Goal: Task Accomplishment & Management: Use online tool/utility

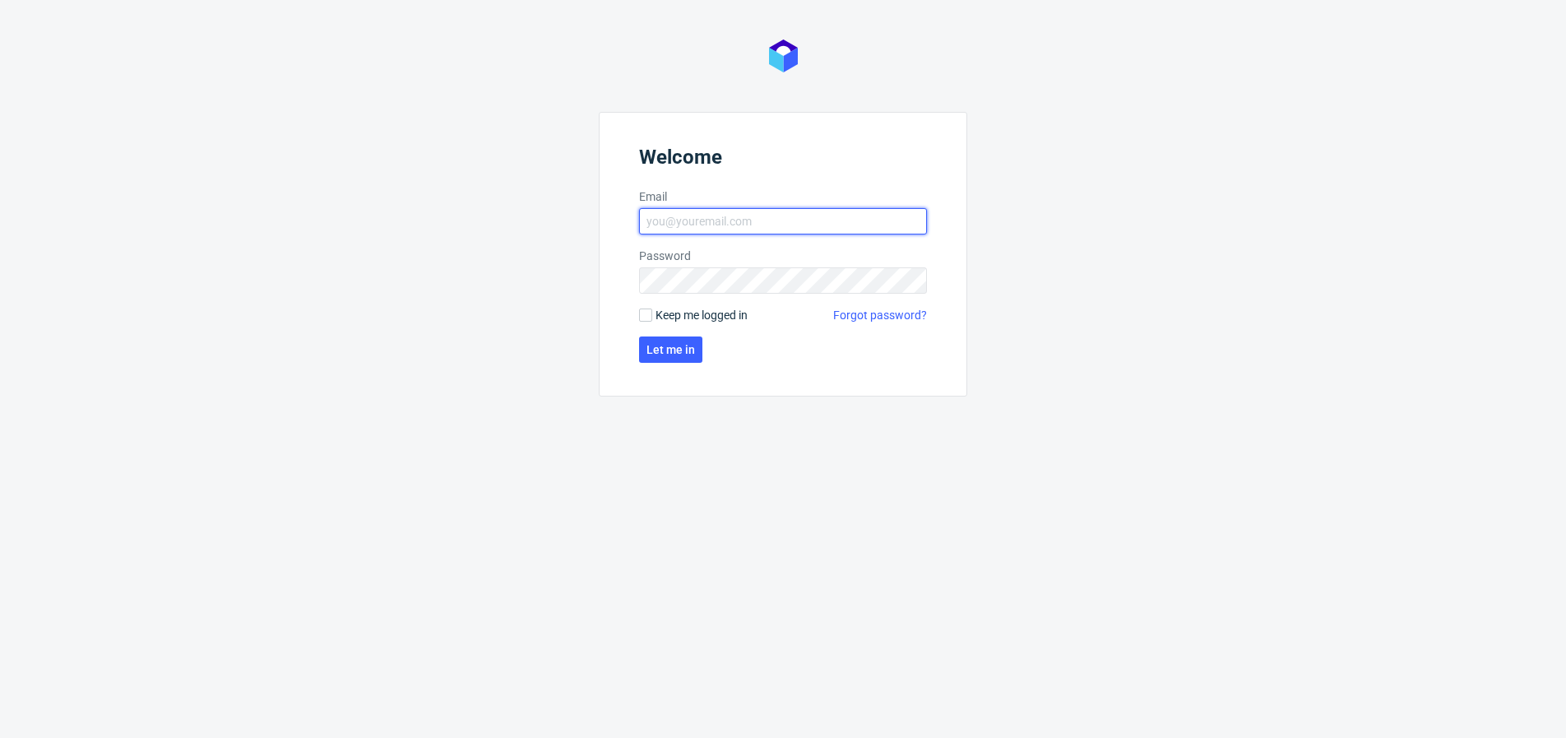
type input "d.grosicki@partners.com.pl"
click at [687, 345] on span "Let me in" at bounding box center [671, 350] width 49 height 12
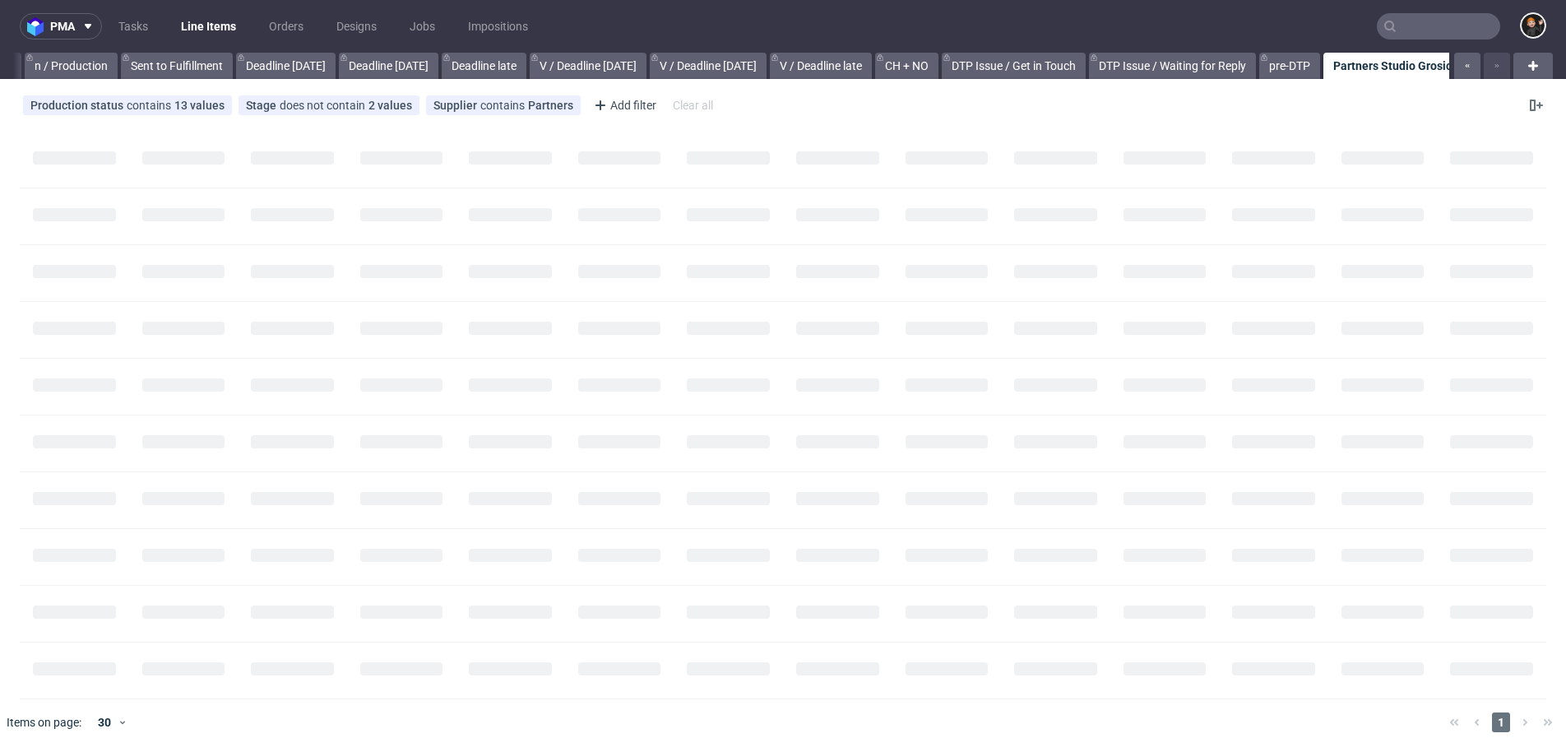
scroll to position [0, 1601]
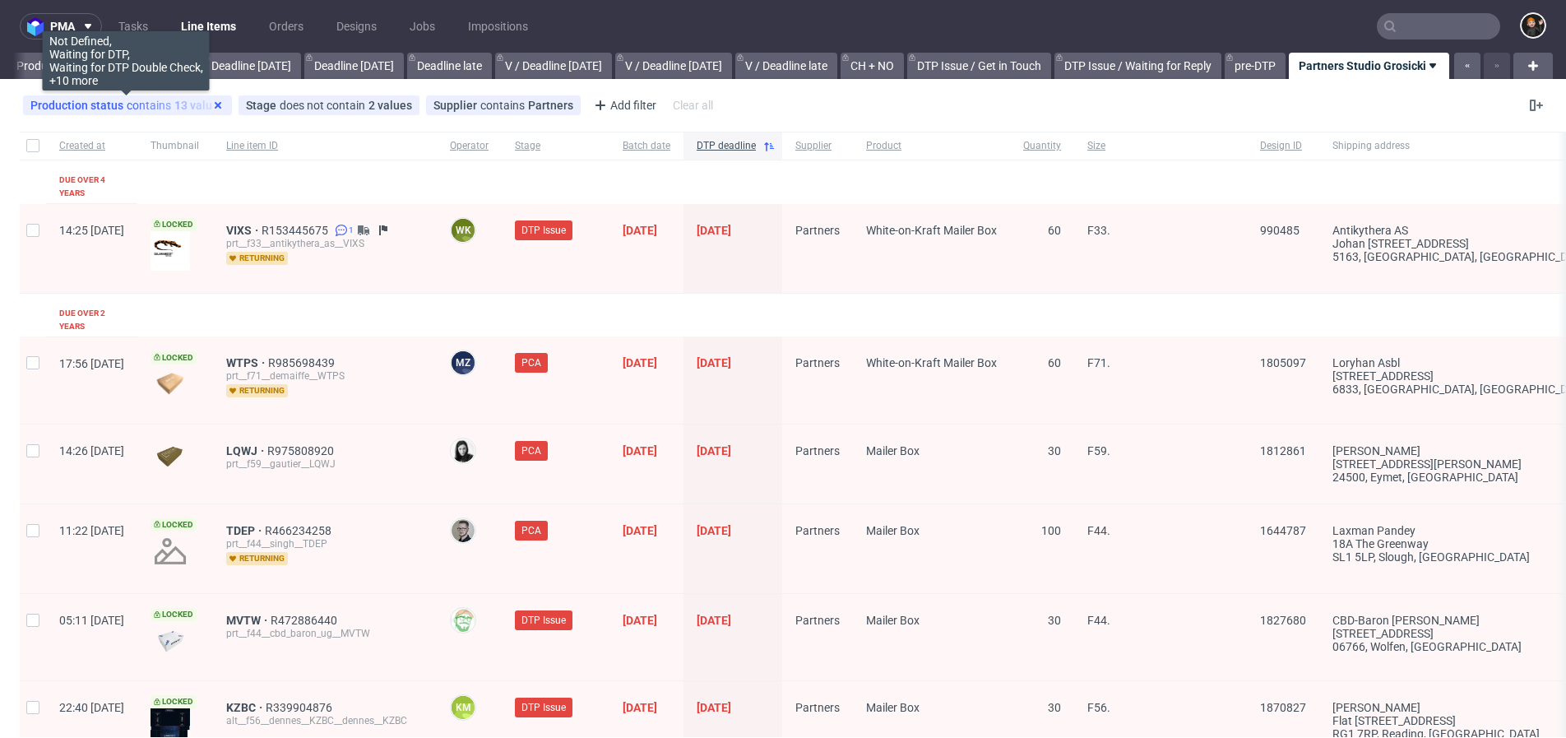
click at [221, 104] on icon at bounding box center [217, 105] width 13 height 13
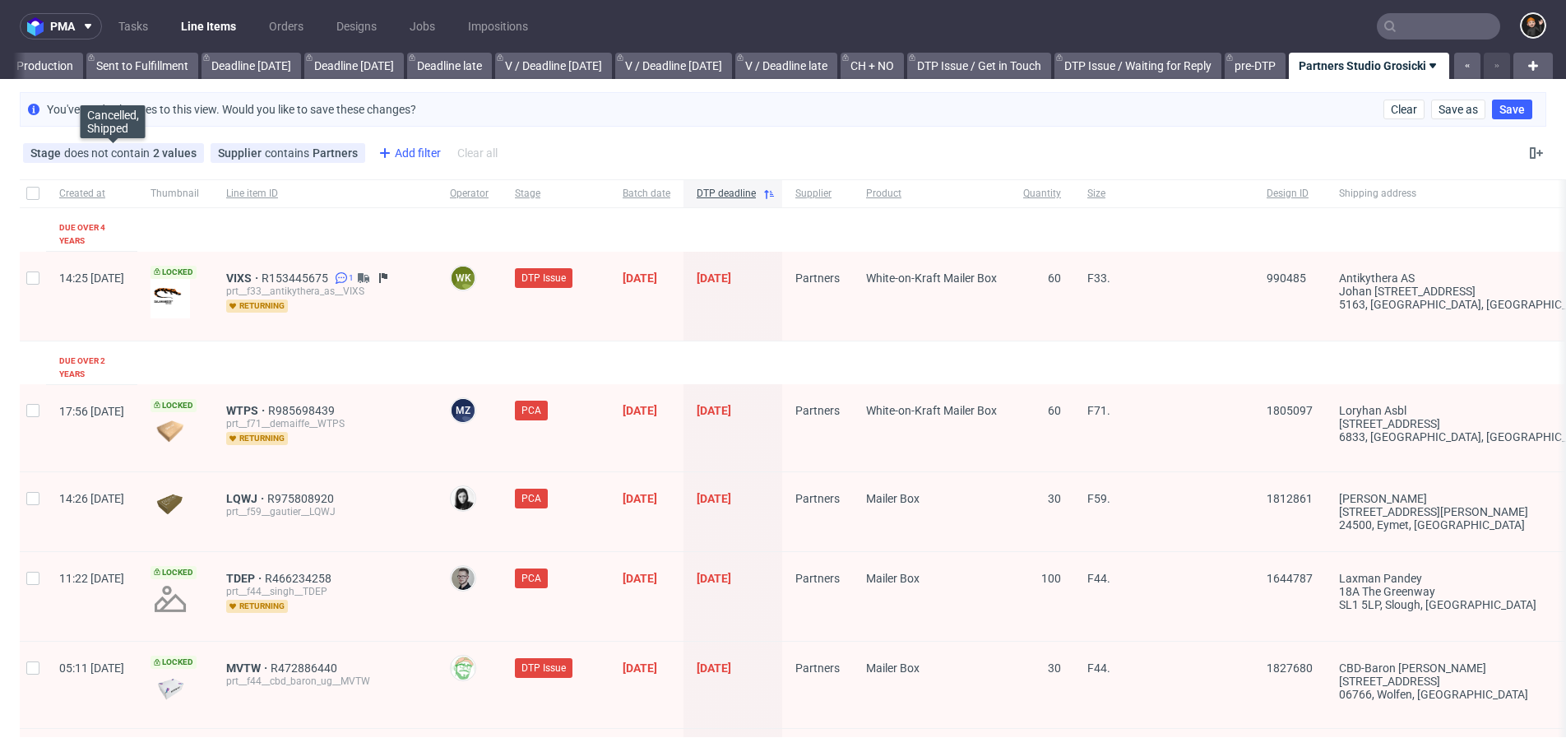
click at [0, 0] on icon at bounding box center [0, 0] width 0 height 0
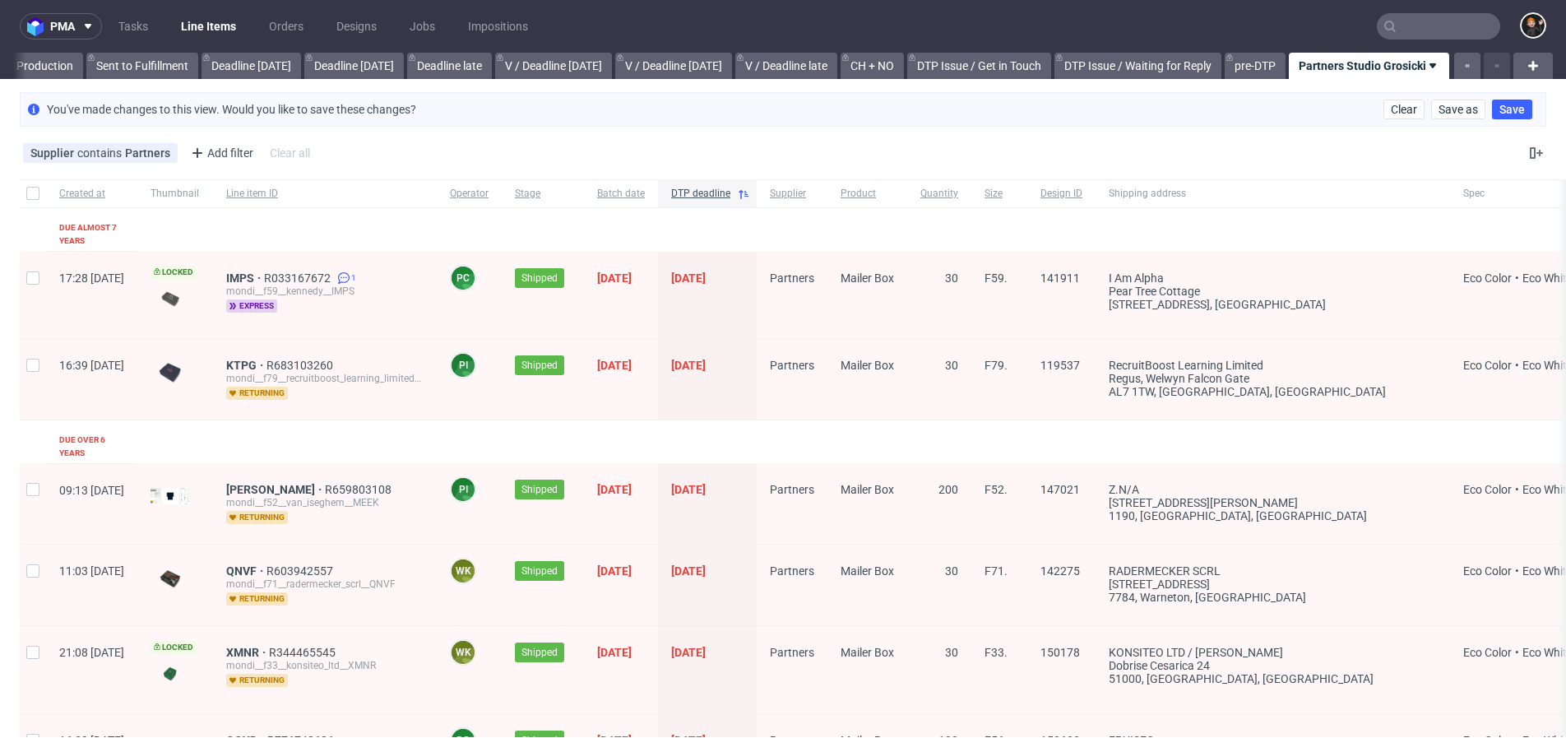
click at [0, 0] on use at bounding box center [0, 0] width 0 height 0
click at [70, 146] on div "Add filter" at bounding box center [59, 153] width 72 height 26
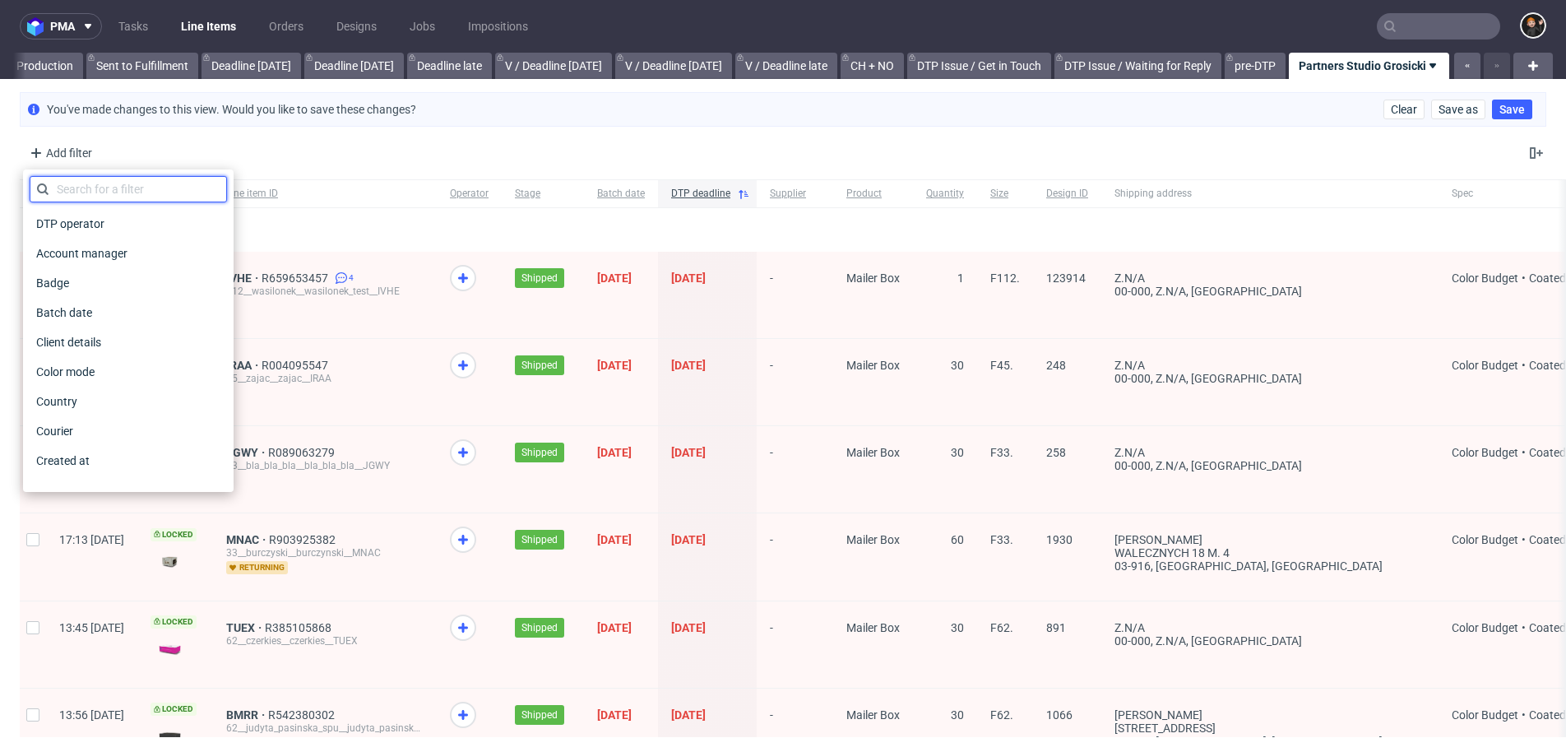
click at [169, 192] on input "text" at bounding box center [128, 189] width 197 height 26
click at [65, 410] on span "Country" at bounding box center [57, 401] width 54 height 23
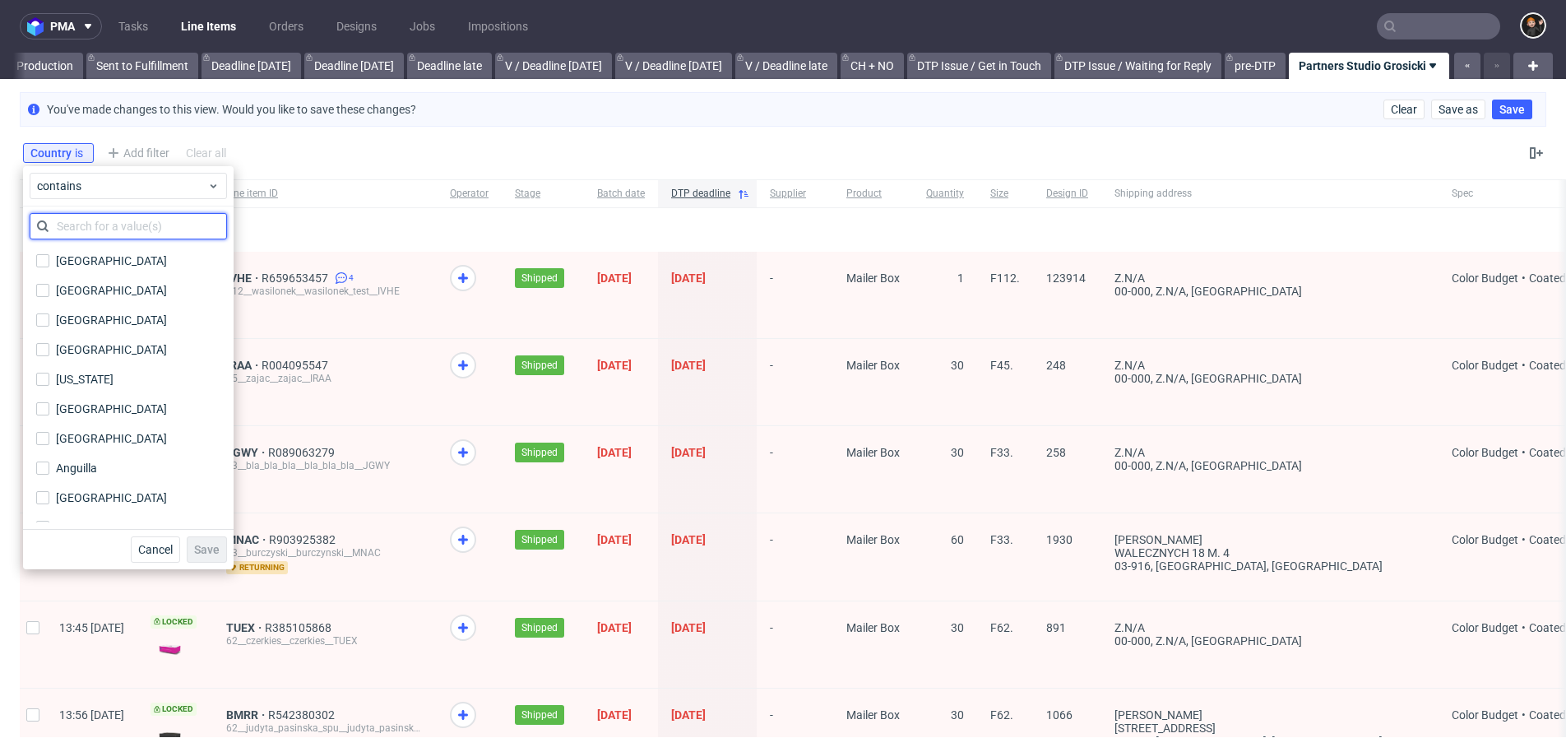
click at [109, 225] on input "text" at bounding box center [128, 226] width 197 height 26
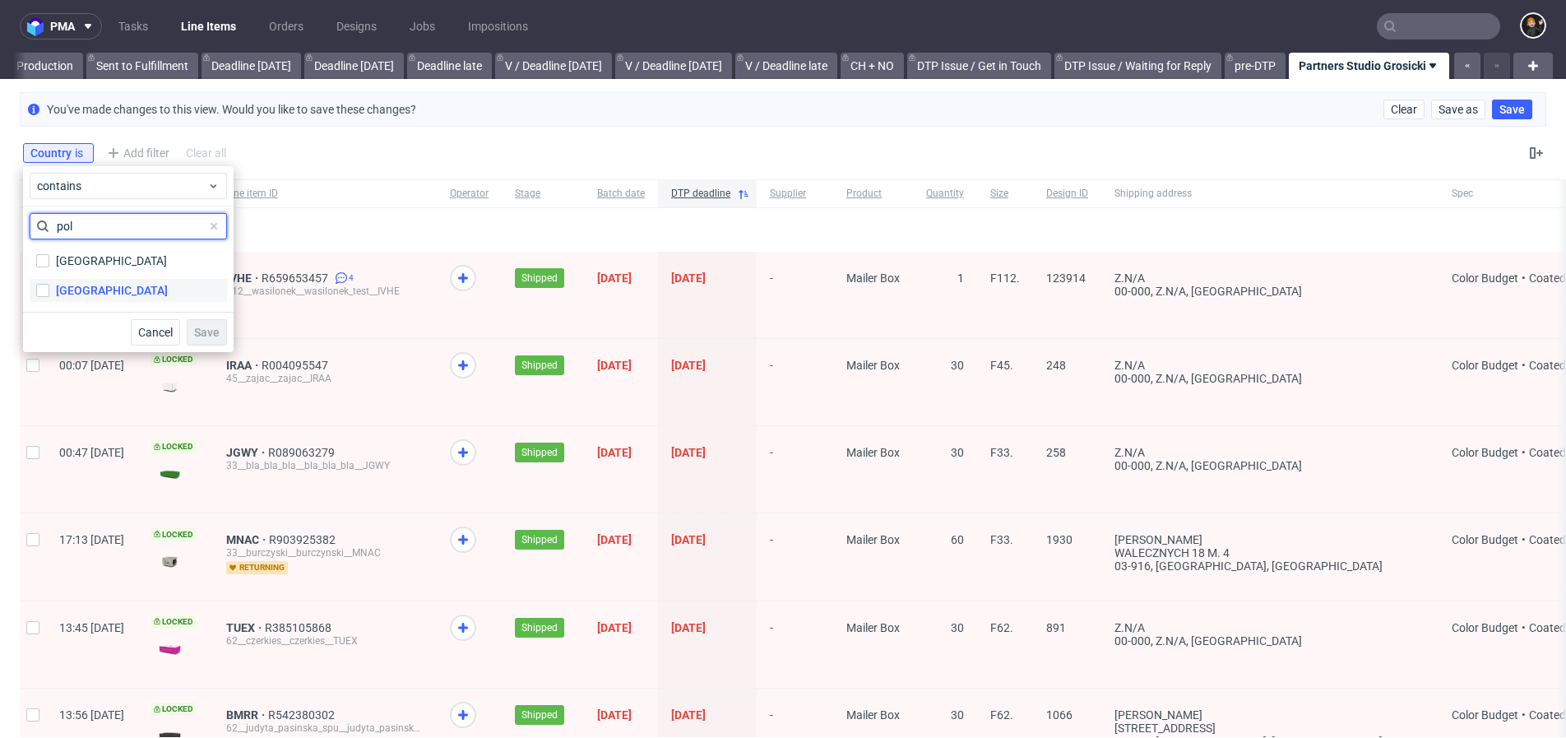
type input "pol"
click at [78, 290] on div "[GEOGRAPHIC_DATA]" at bounding box center [112, 290] width 112 height 16
click at [49, 290] on input "[GEOGRAPHIC_DATA]" at bounding box center [42, 290] width 13 height 13
checkbox input "true"
click at [206, 336] on span "Save" at bounding box center [207, 333] width 26 height 12
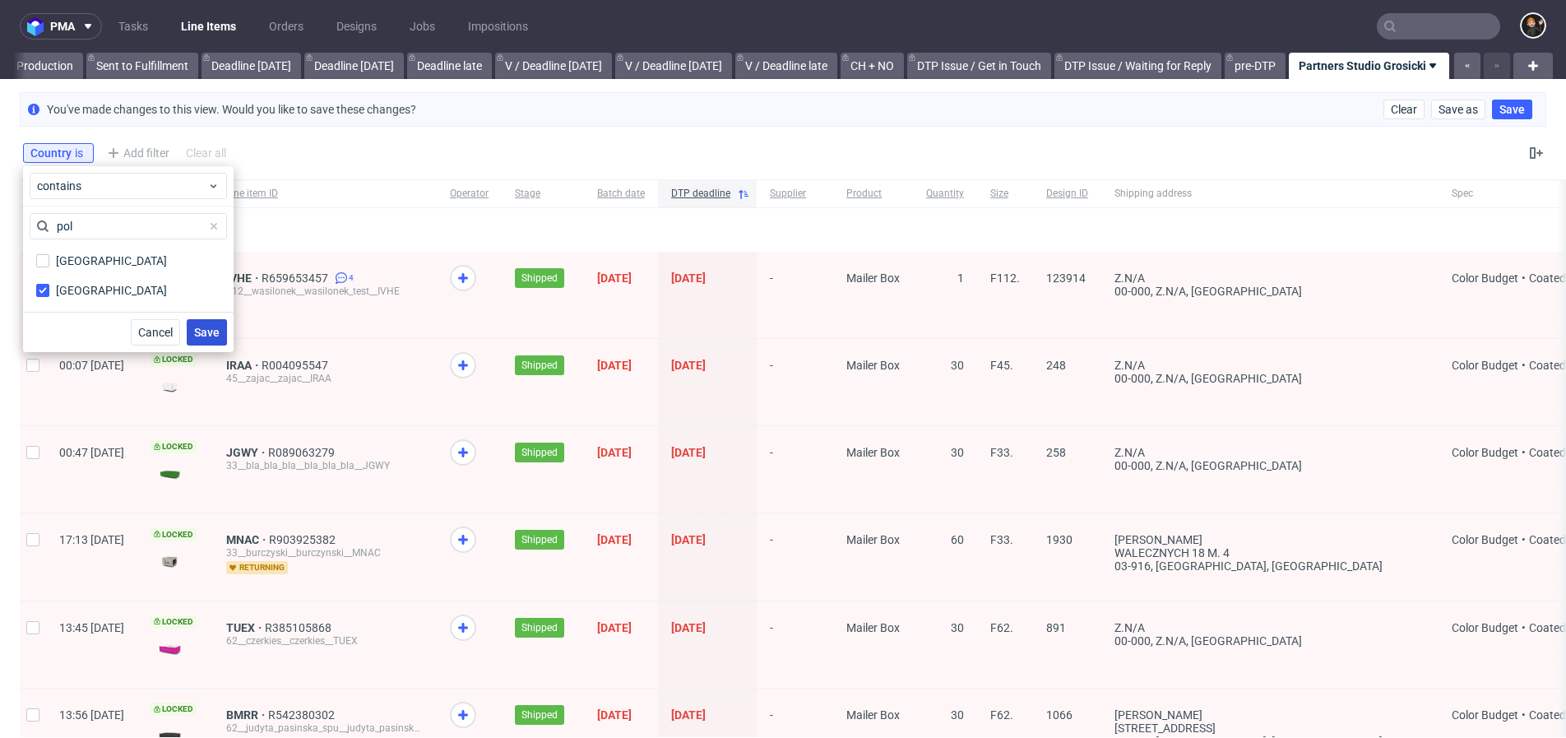
scroll to position [0, 1588]
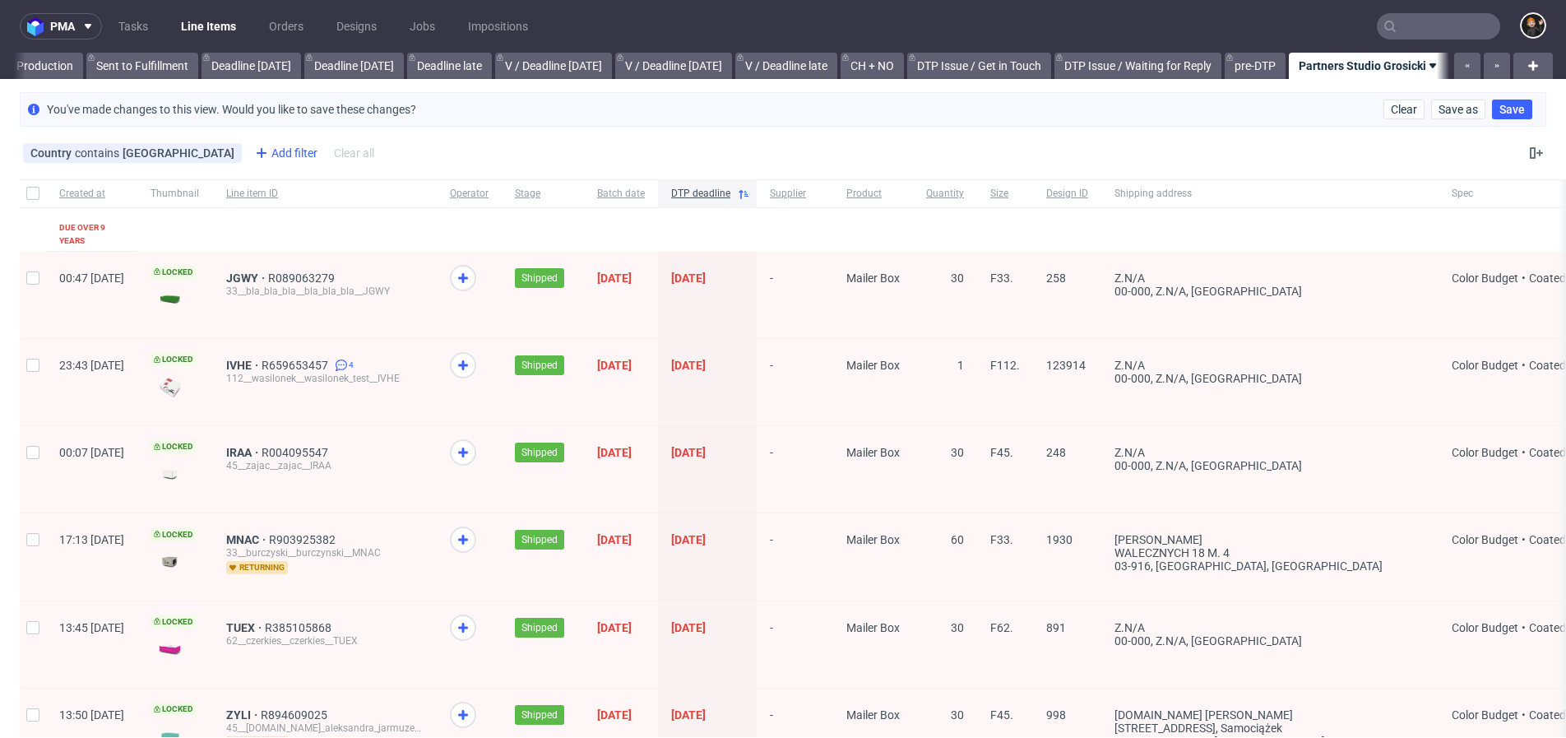
click at [248, 157] on div "Add filter" at bounding box center [284, 153] width 72 height 26
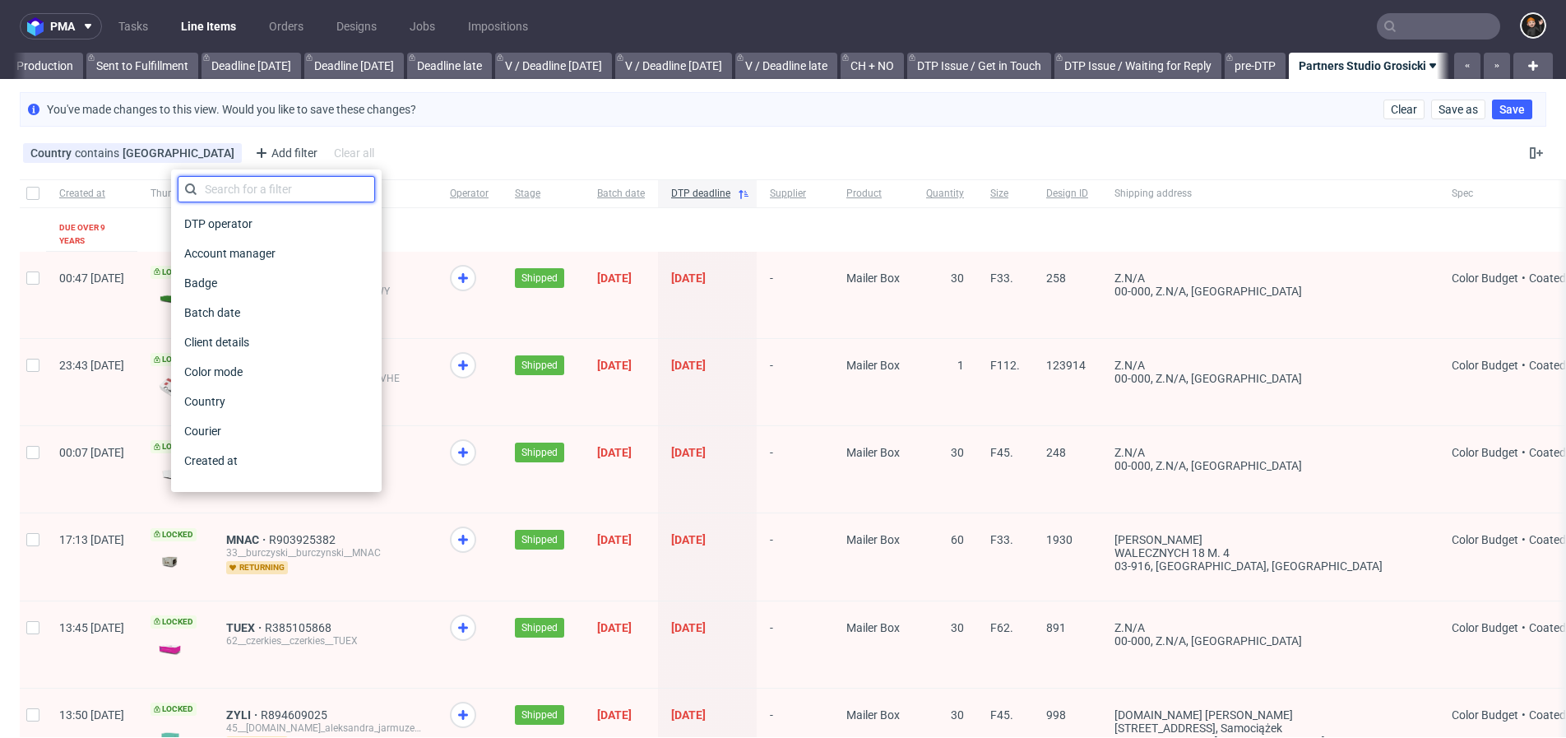
click at [289, 201] on input "text" at bounding box center [276, 189] width 197 height 26
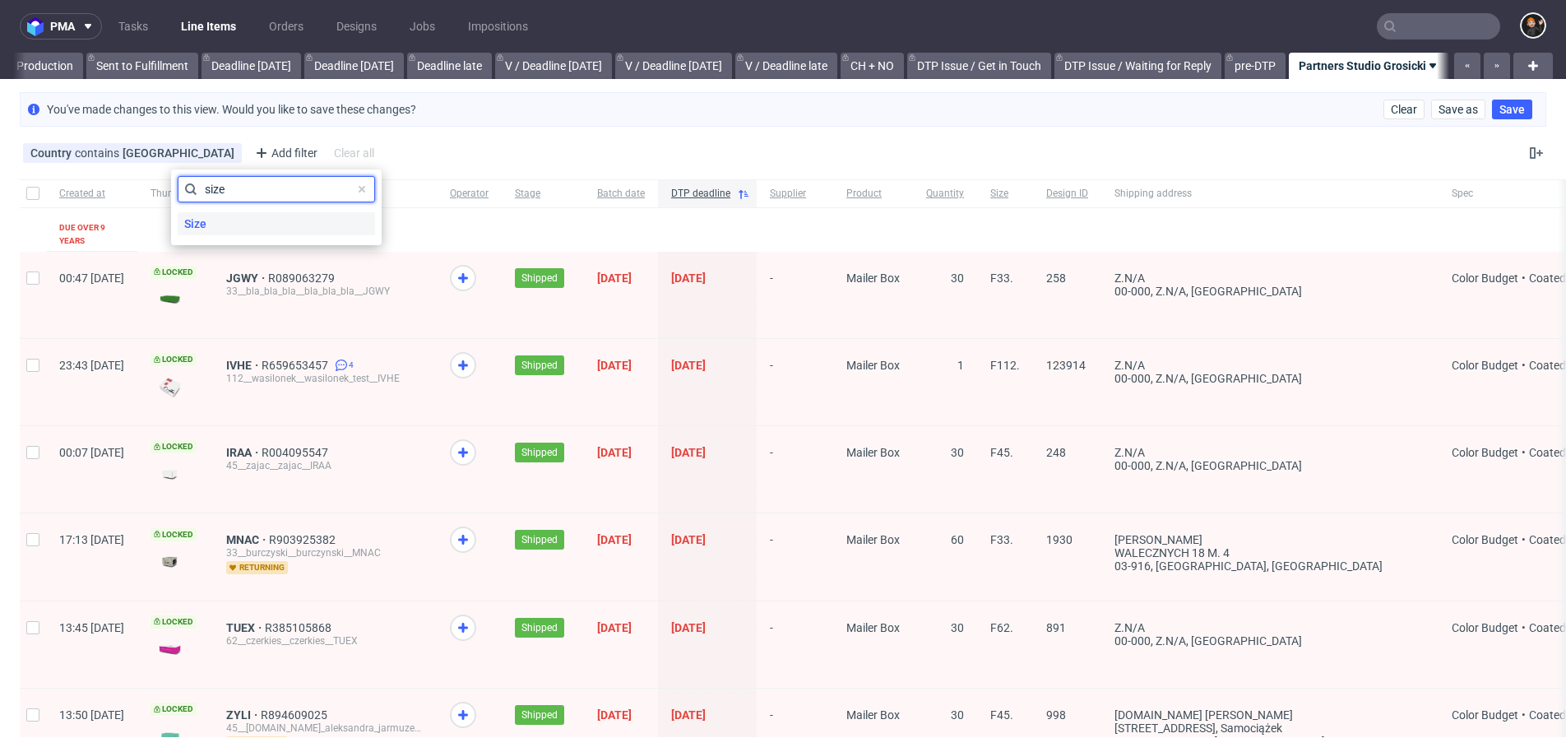
type input "size"
click at [282, 220] on div "Size" at bounding box center [276, 223] width 197 height 23
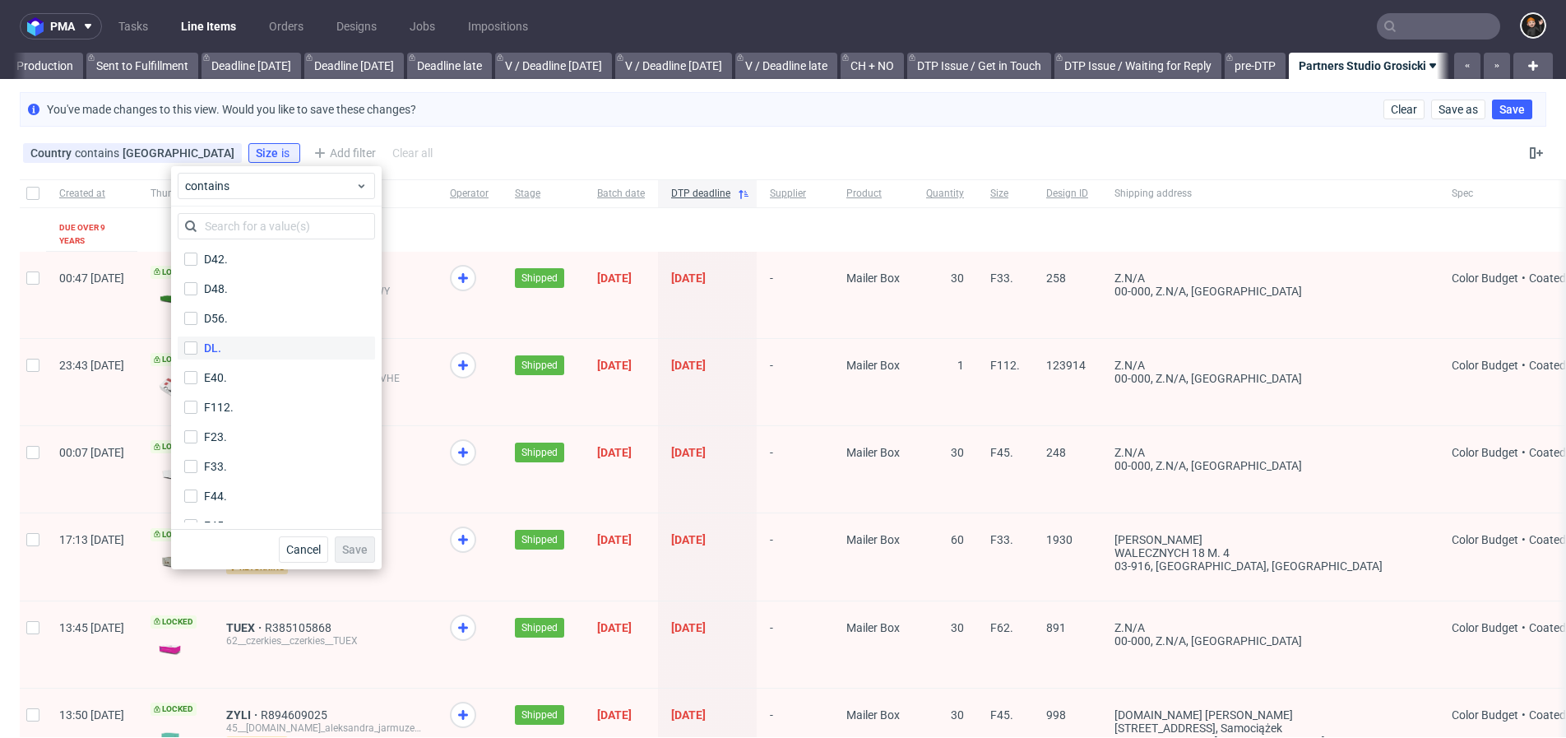
scroll to position [477, 0]
click at [253, 378] on label "F112." at bounding box center [276, 375] width 197 height 23
click at [197, 378] on input "F112." at bounding box center [190, 375] width 13 height 13
checkbox input "true"
click at [253, 404] on label "F23." at bounding box center [276, 405] width 197 height 23
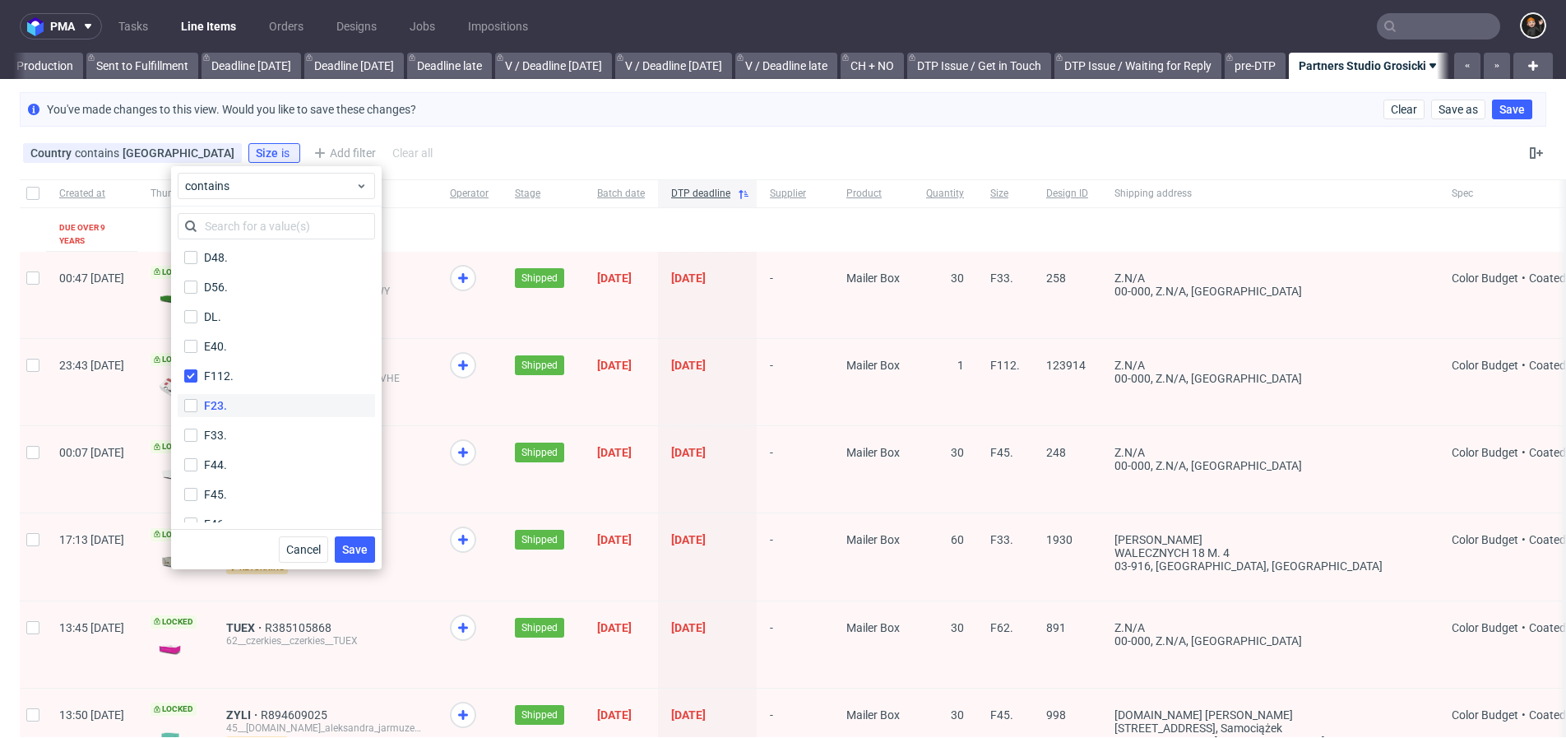
click at [197, 404] on input "F23." at bounding box center [190, 405] width 13 height 13
checkbox input "true"
click at [239, 428] on label "F33." at bounding box center [276, 435] width 197 height 23
click at [197, 429] on input "F33." at bounding box center [190, 435] width 13 height 13
checkbox input "true"
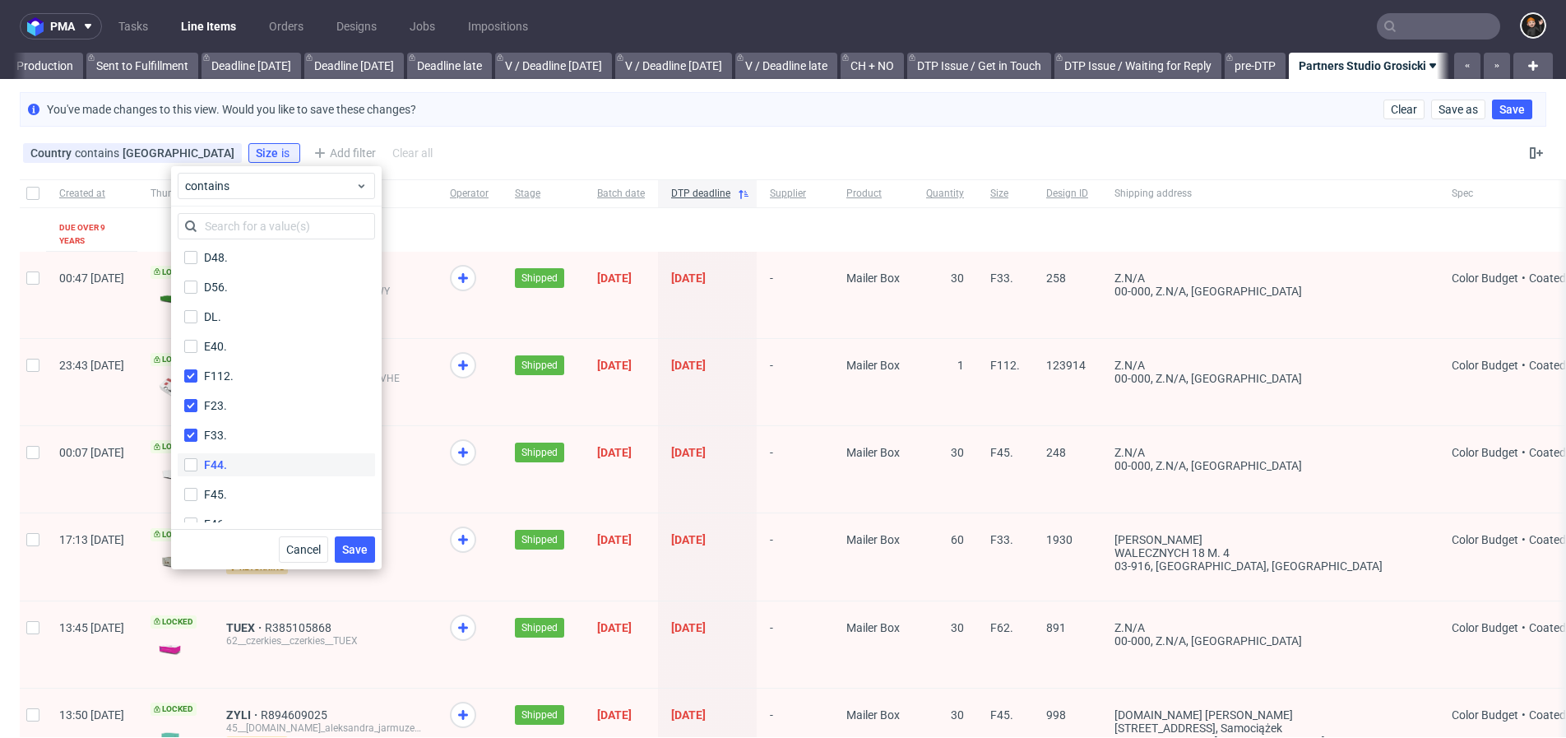
click at [239, 462] on label "F44." at bounding box center [276, 464] width 197 height 23
click at [197, 462] on input "F44." at bounding box center [190, 464] width 13 height 13
checkbox input "true"
drag, startPoint x: 236, startPoint y: 381, endPoint x: 238, endPoint y: 394, distance: 13.3
click at [236, 381] on label "F45." at bounding box center [276, 374] width 197 height 23
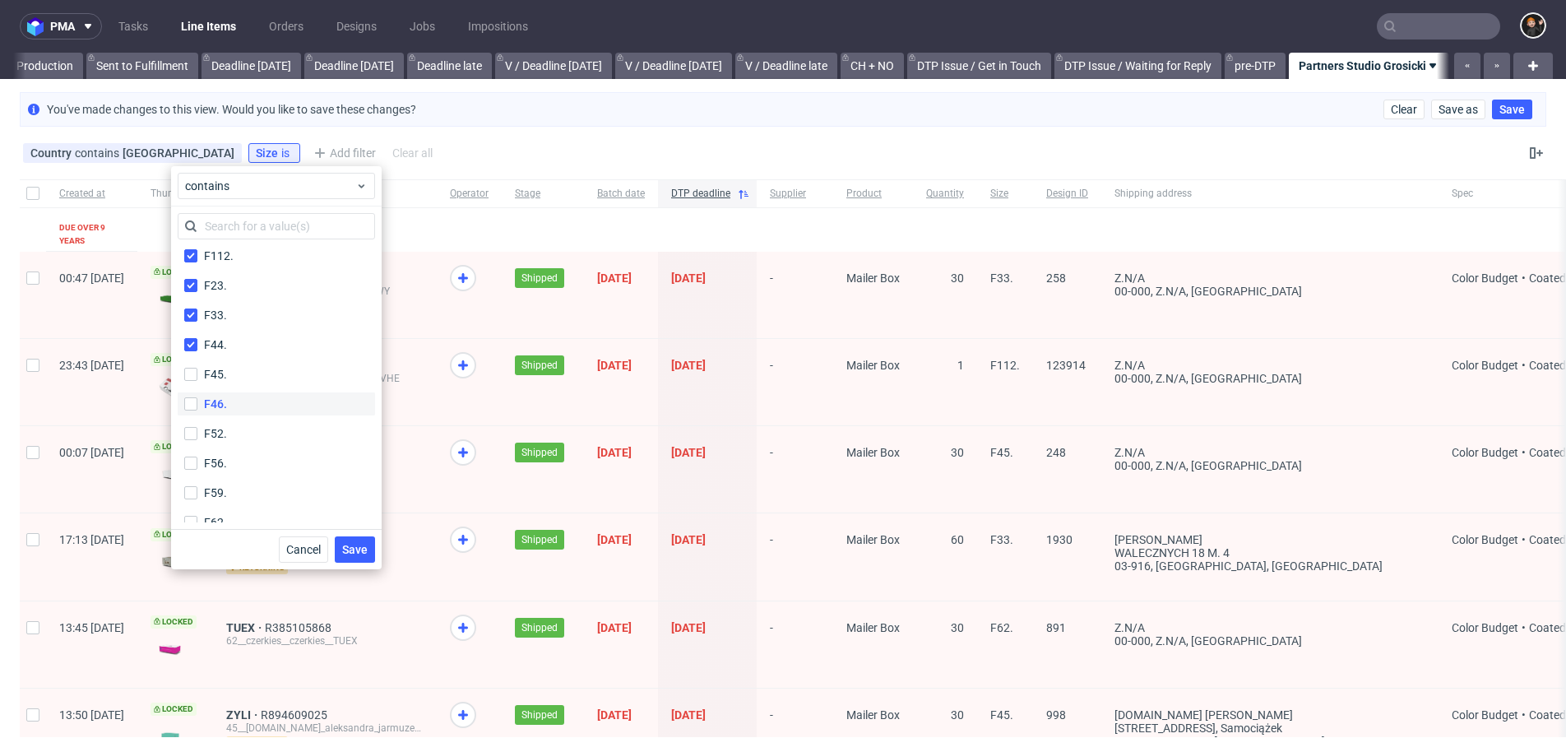
click at [197, 381] on input "F45." at bounding box center [190, 374] width 13 height 13
checkbox input "true"
click at [238, 401] on label "F46." at bounding box center [276, 404] width 197 height 23
click at [197, 401] on input "F46." at bounding box center [190, 404] width 13 height 13
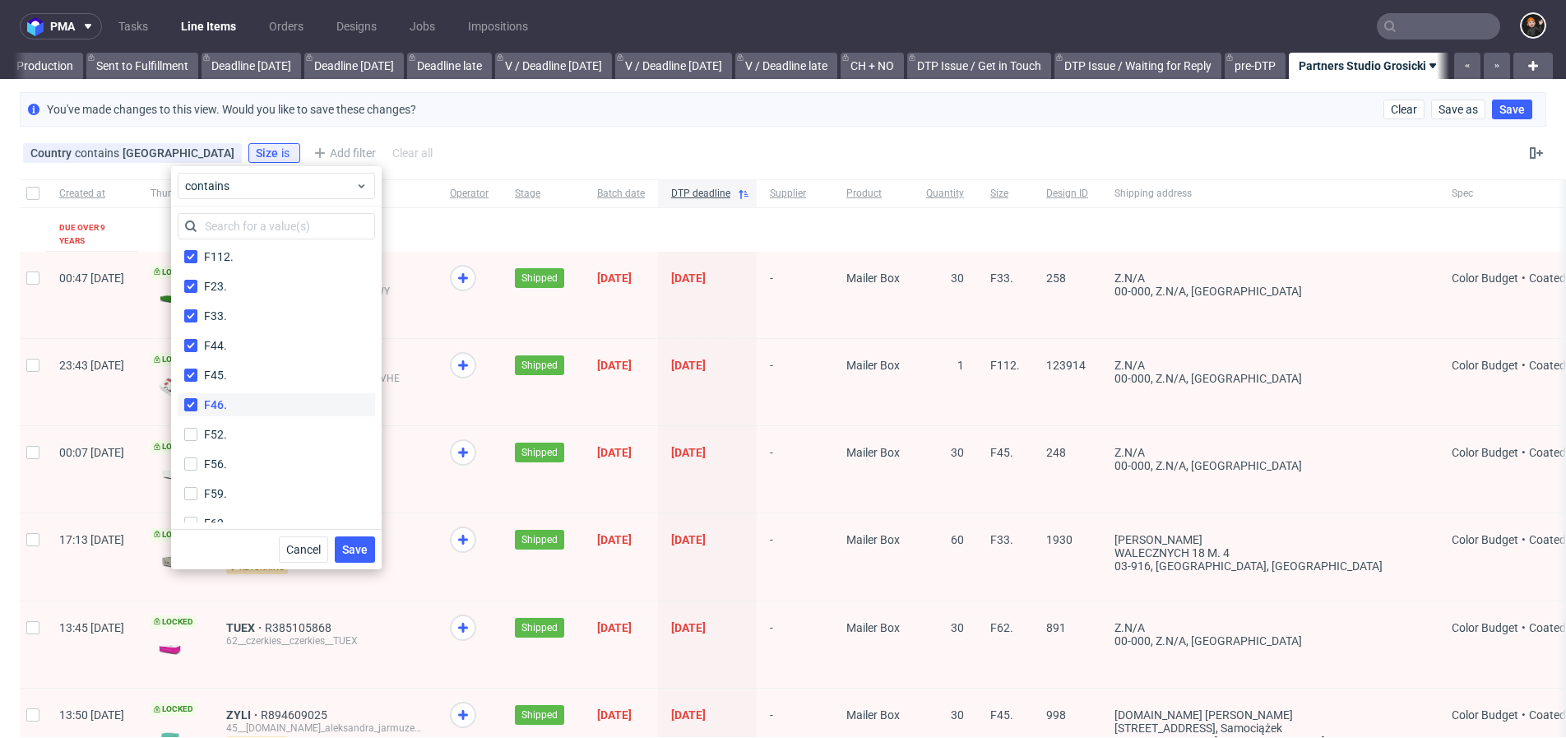
checkbox input "true"
click at [234, 426] on label "F52." at bounding box center [276, 434] width 197 height 23
click at [197, 428] on input "F52." at bounding box center [190, 434] width 13 height 13
checkbox input "true"
click at [229, 457] on label "F56." at bounding box center [276, 463] width 197 height 23
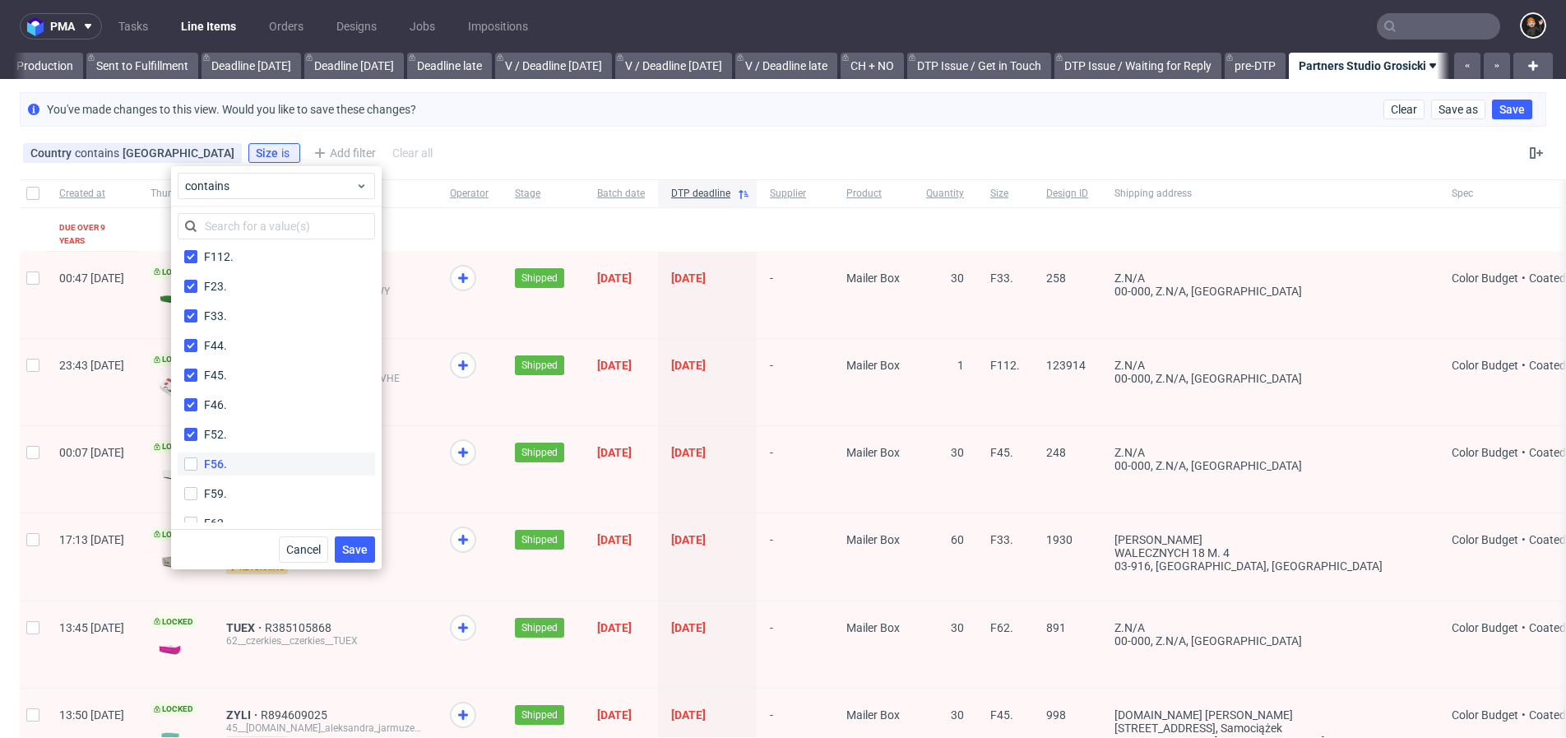
click at [197, 457] on input "F56." at bounding box center [190, 463] width 13 height 13
checkbox input "true"
click at [232, 480] on div "F59." at bounding box center [276, 493] width 197 height 30
click at [233, 422] on label "F59." at bounding box center [276, 413] width 197 height 23
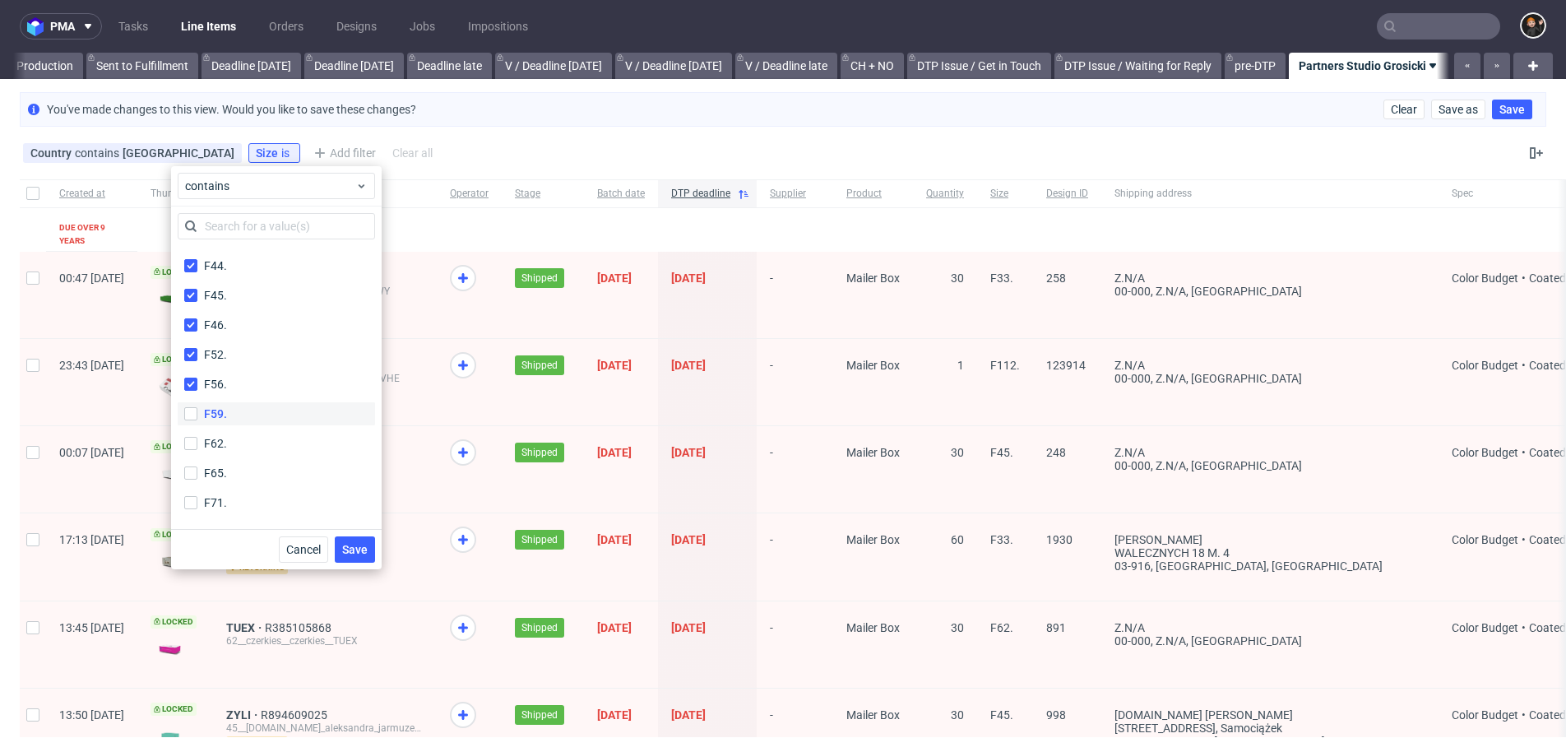
click at [197, 420] on input "F59." at bounding box center [190, 413] width 13 height 13
checkbox input "true"
drag, startPoint x: 234, startPoint y: 435, endPoint x: 234, endPoint y: 450, distance: 14.8
click at [234, 435] on label "F62." at bounding box center [276, 444] width 197 height 23
click at [197, 438] on input "F62." at bounding box center [190, 444] width 13 height 13
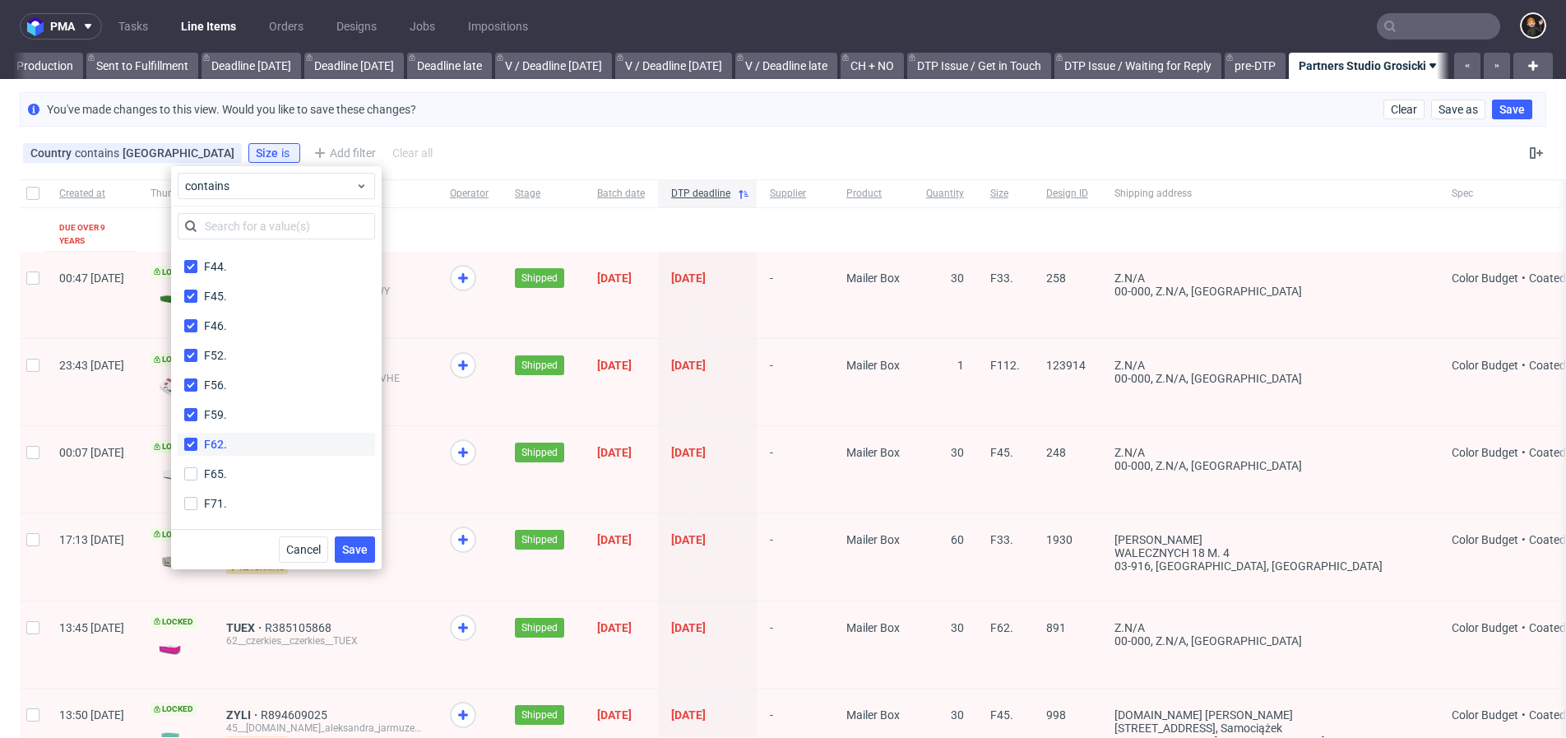
checkbox input "true"
click at [235, 461] on div "F65." at bounding box center [276, 475] width 197 height 30
click at [238, 471] on label "F65." at bounding box center [276, 476] width 197 height 23
click at [197, 471] on input "F65." at bounding box center [190, 476] width 13 height 13
checkbox input "true"
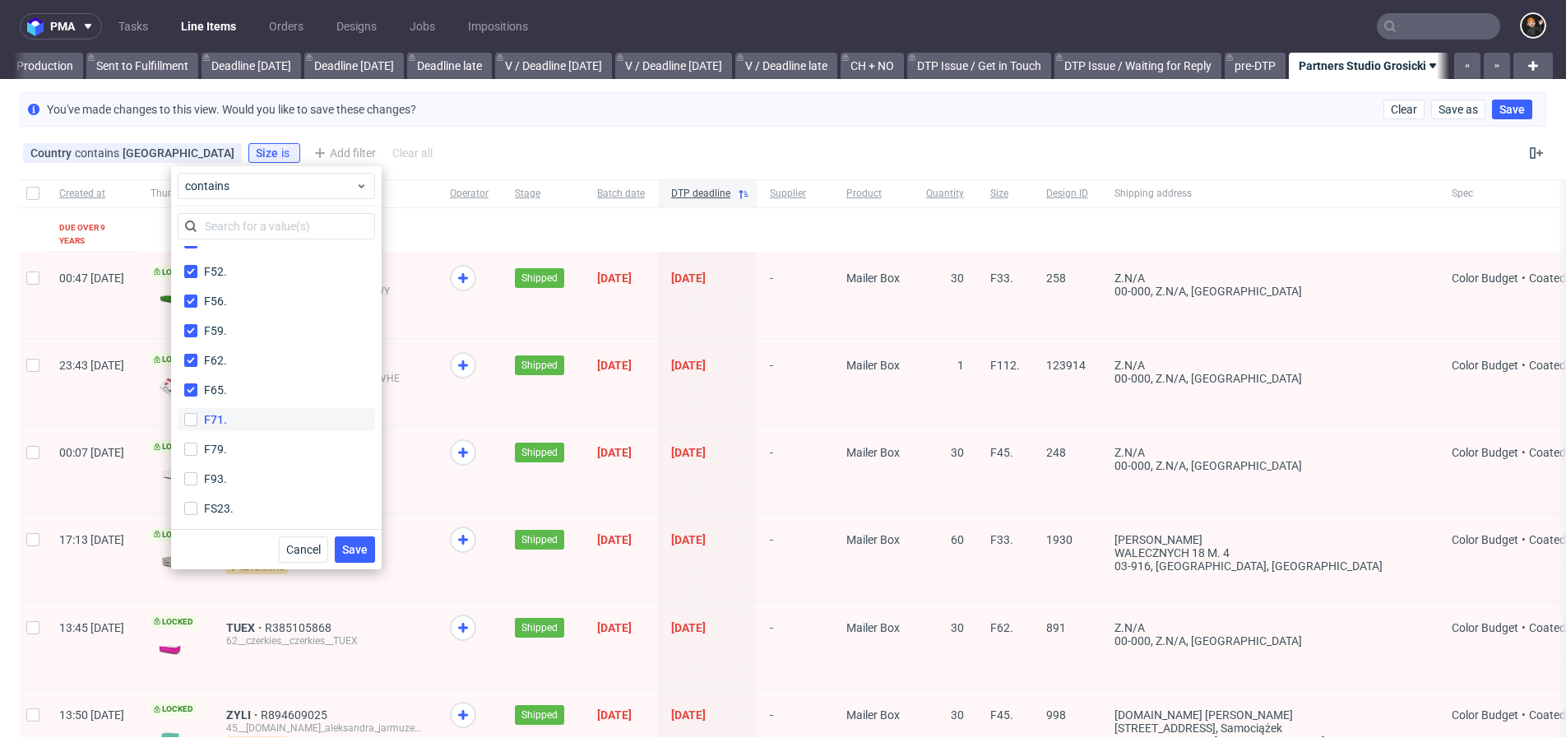
click at [241, 430] on div "F71." at bounding box center [276, 420] width 197 height 30
drag, startPoint x: 239, startPoint y: 423, endPoint x: 231, endPoint y: 437, distance: 15.8
click at [239, 423] on label "F71." at bounding box center [276, 419] width 197 height 23
click at [197, 423] on input "F71." at bounding box center [190, 419] width 13 height 13
checkbox input "true"
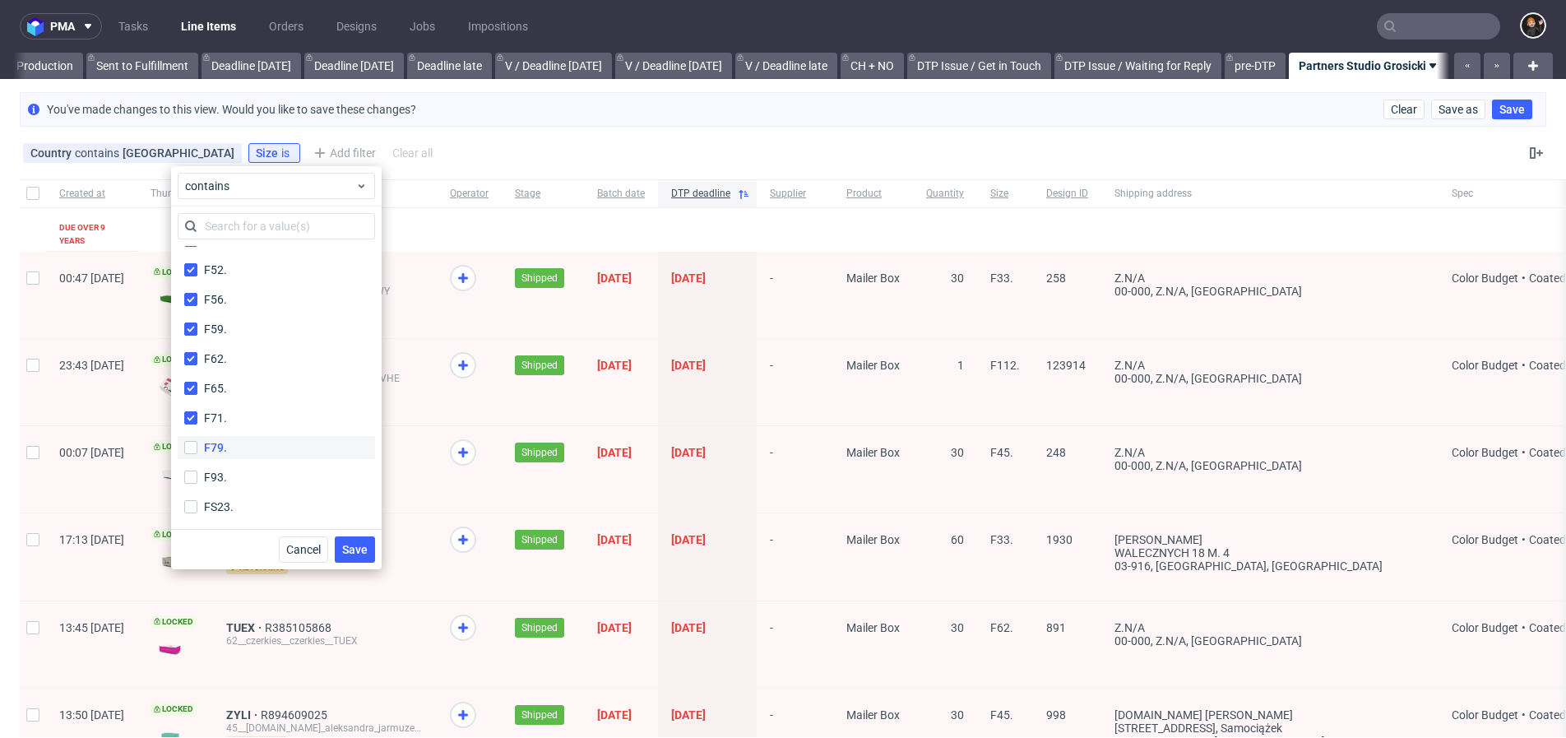
drag, startPoint x: 230, startPoint y: 439, endPoint x: 232, endPoint y: 457, distance: 17.4
click at [230, 439] on label "F79." at bounding box center [276, 447] width 197 height 23
click at [197, 441] on input "F79." at bounding box center [190, 447] width 13 height 13
checkbox input "true"
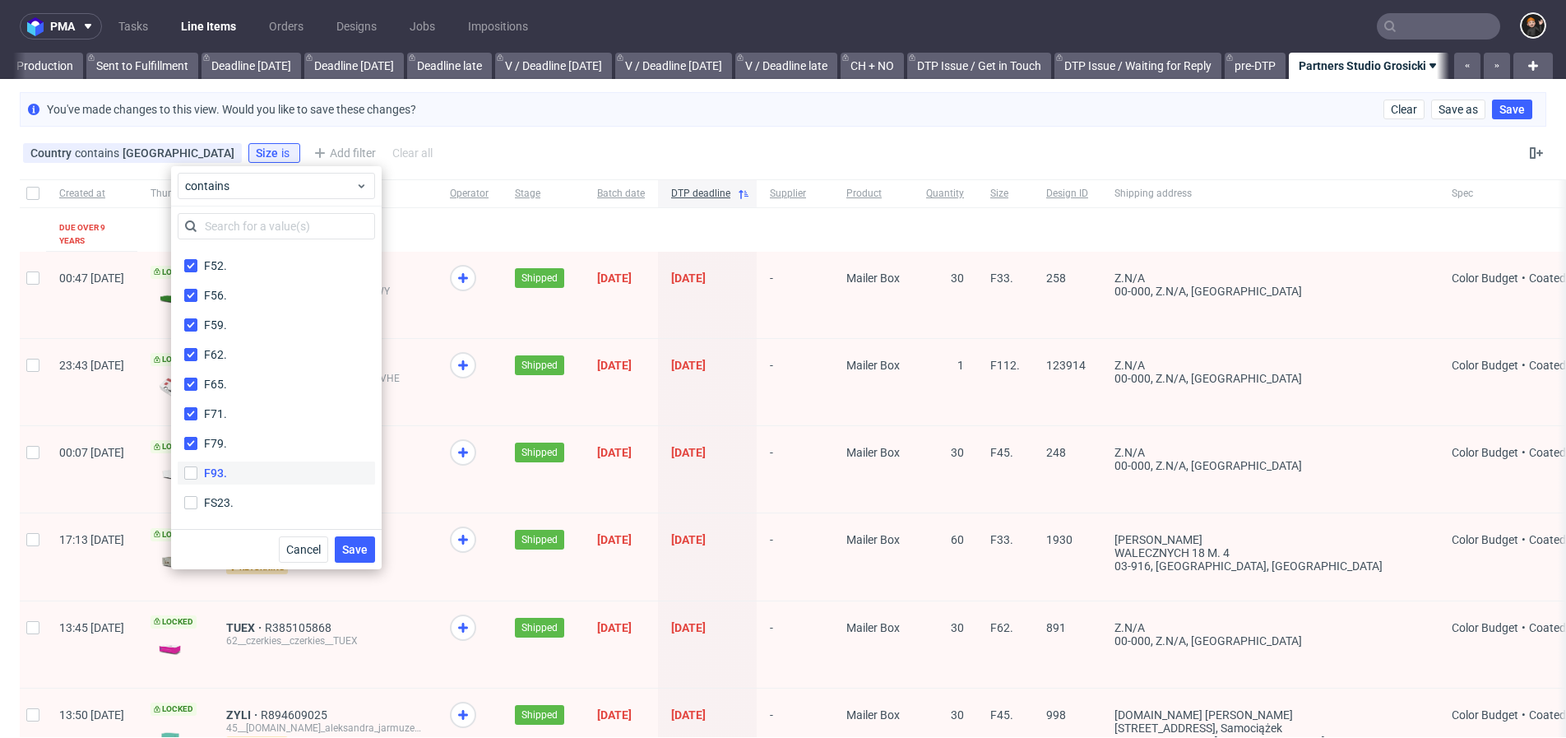
click at [234, 470] on label "F93." at bounding box center [276, 473] width 197 height 23
click at [197, 470] on input "F93." at bounding box center [190, 472] width 13 height 13
checkbox input "true"
click at [355, 551] on span "Save" at bounding box center [355, 550] width 26 height 12
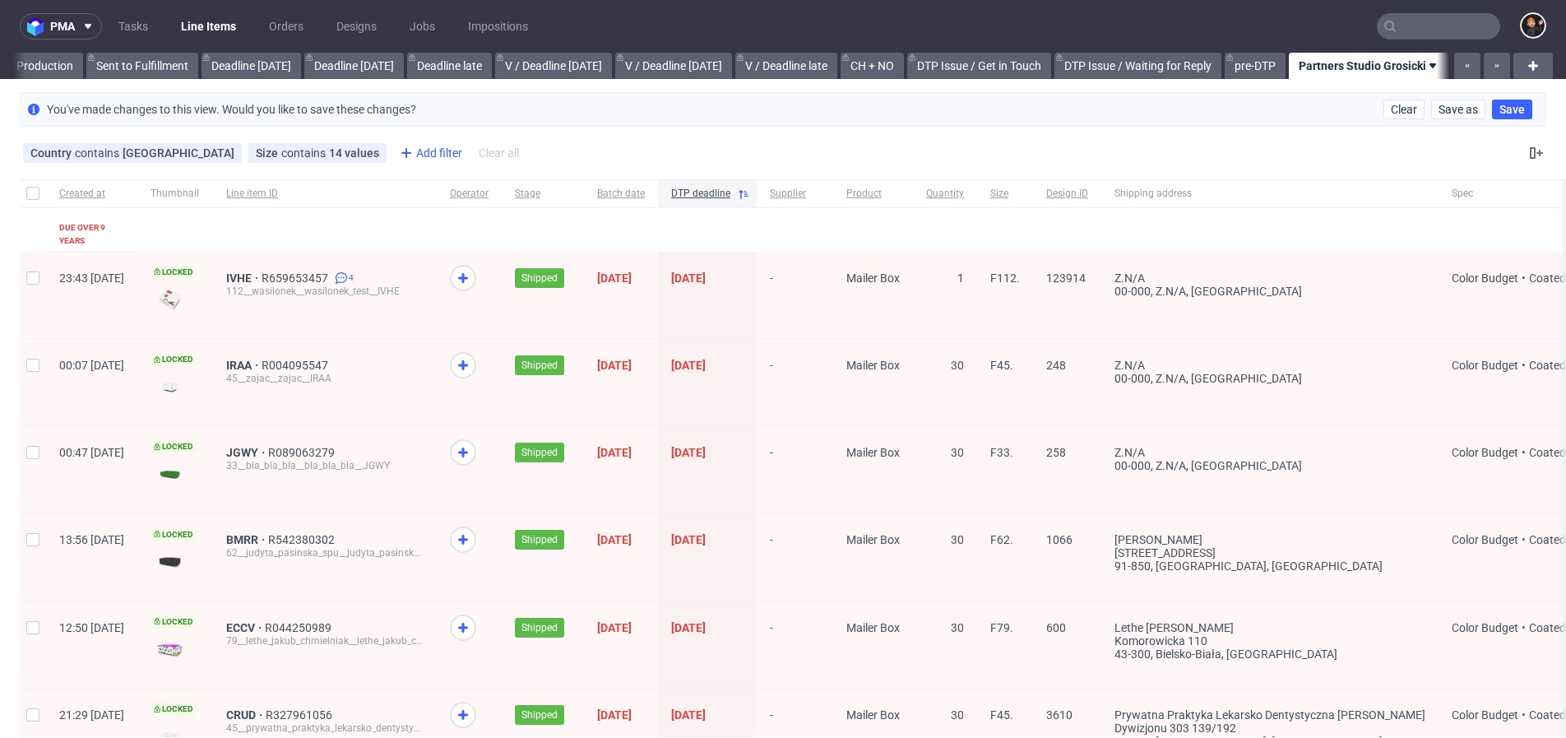
click at [393, 154] on div "Add filter" at bounding box center [429, 153] width 72 height 26
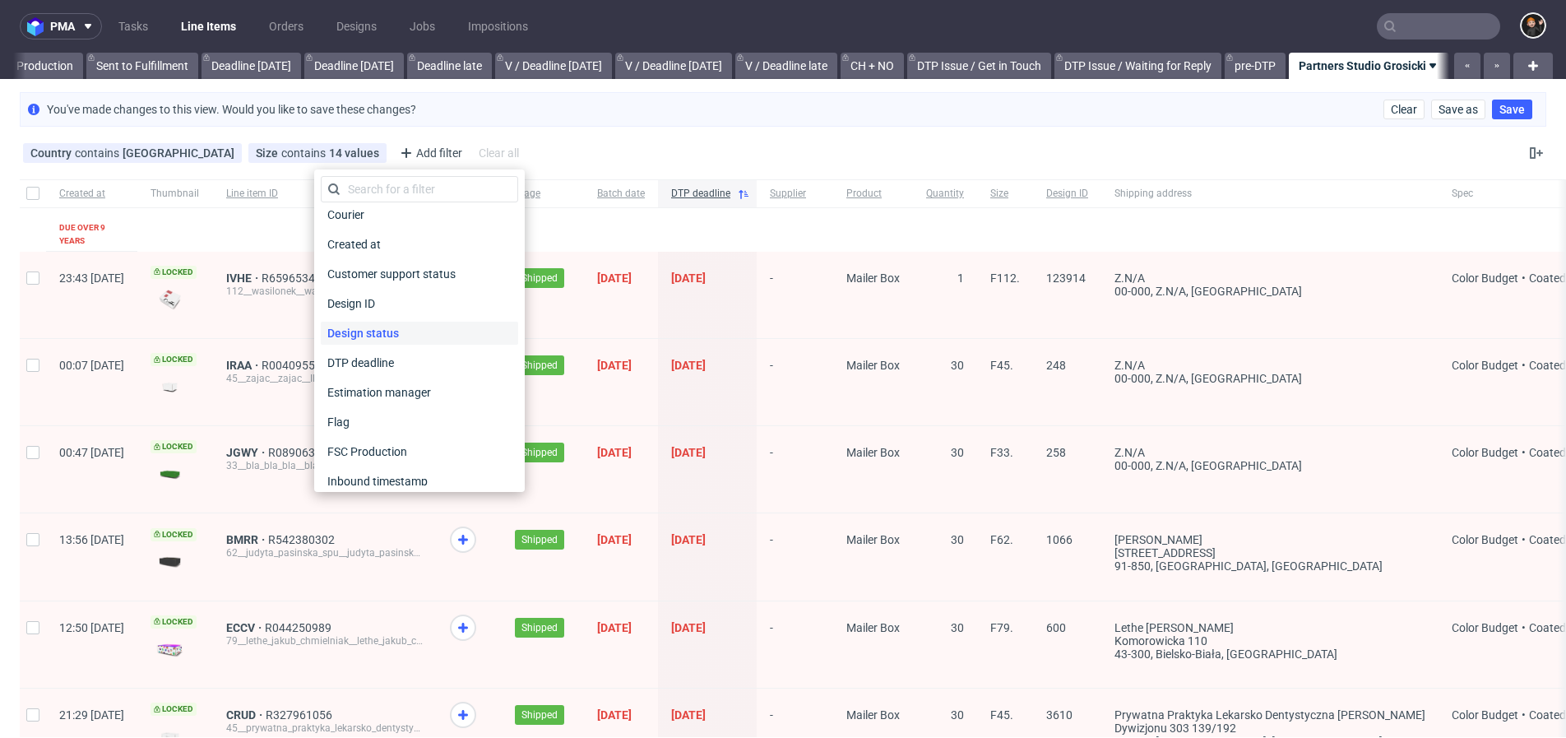
scroll to position [240, 0]
click at [391, 341] on span "DTP deadline" at bounding box center [363, 338] width 84 height 23
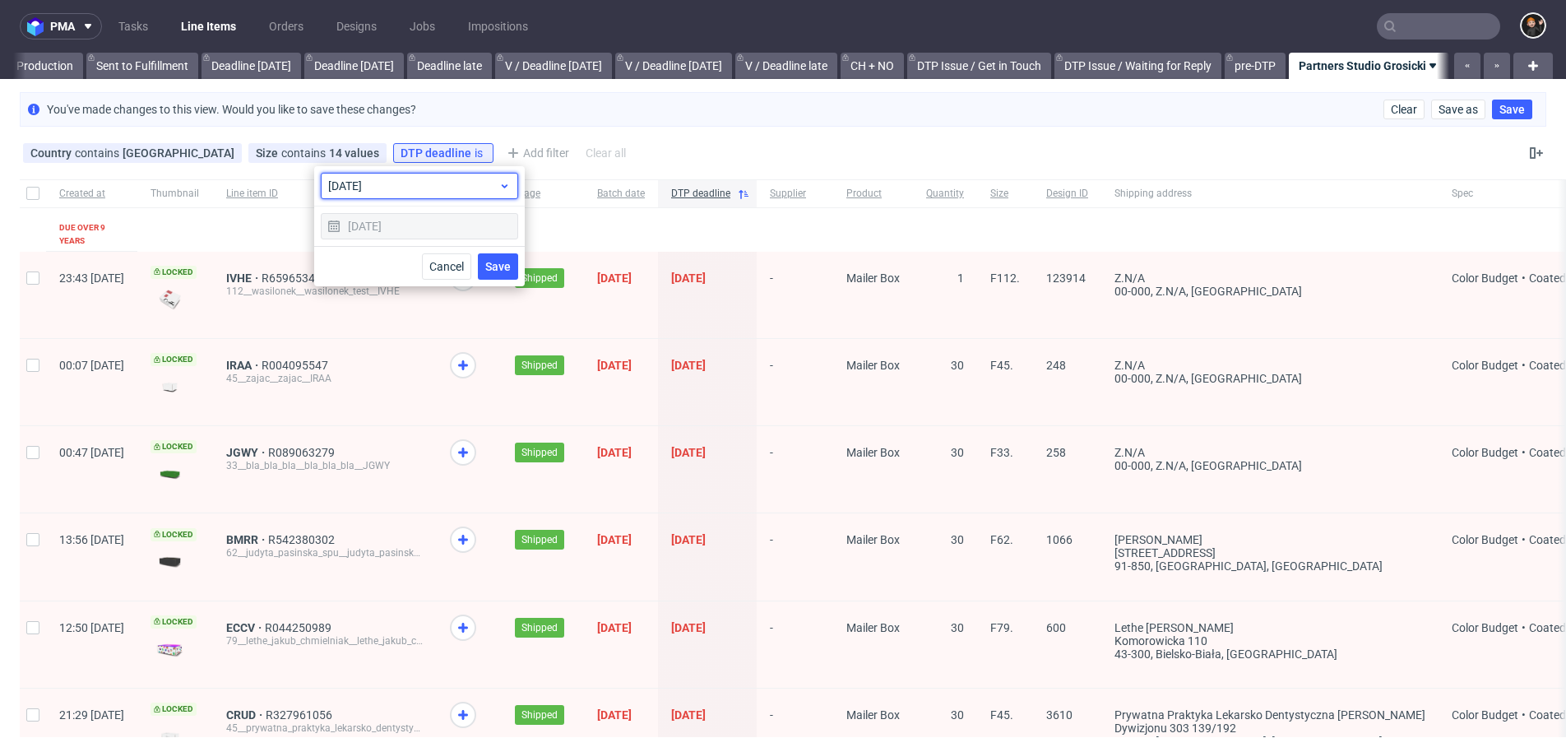
click at [473, 187] on span "today" at bounding box center [413, 186] width 170 height 16
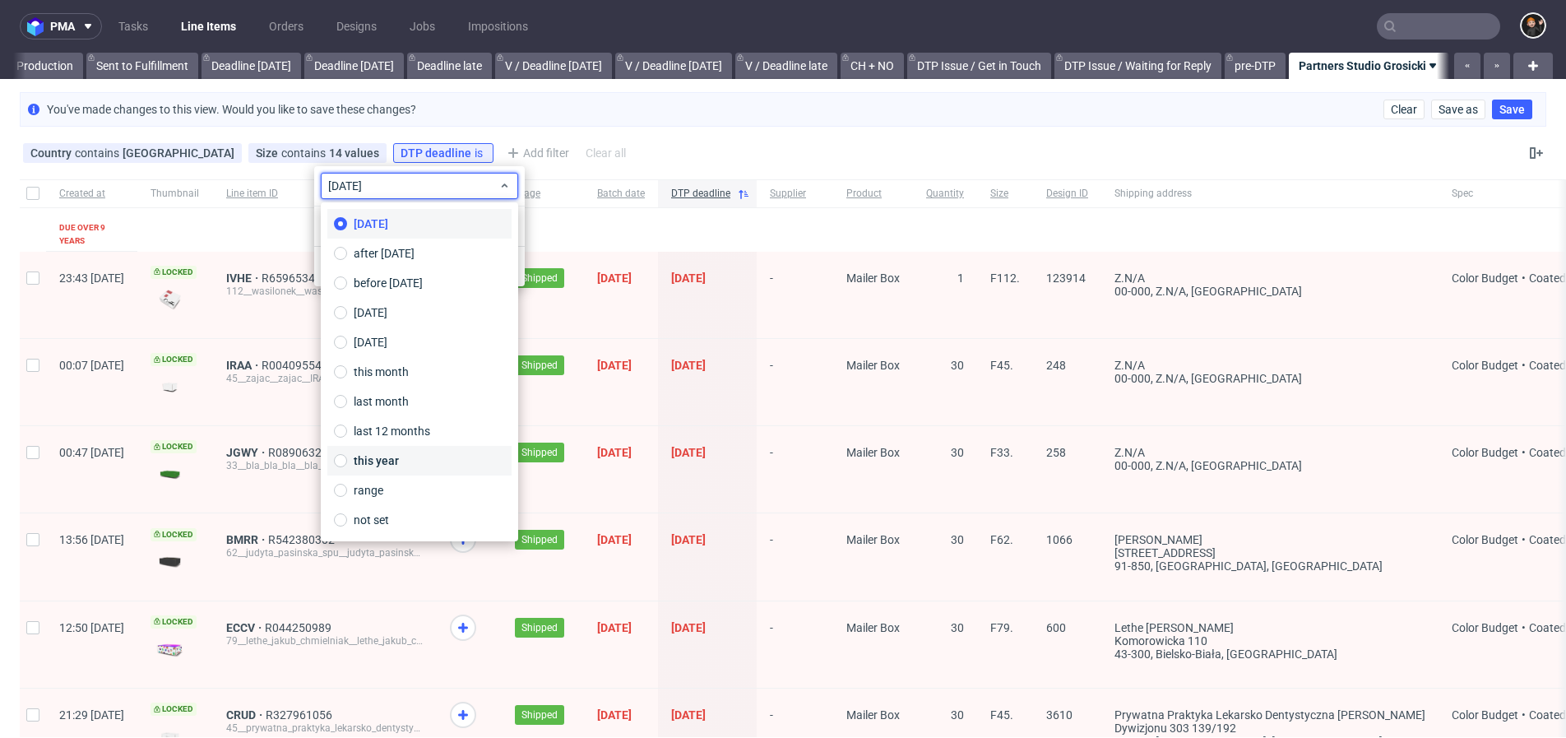
drag, startPoint x: 388, startPoint y: 466, endPoint x: 429, endPoint y: 448, distance: 44.5
click at [388, 466] on span "this year" at bounding box center [376, 460] width 45 height 16
type input "01/01/2025 - 31/12/2025"
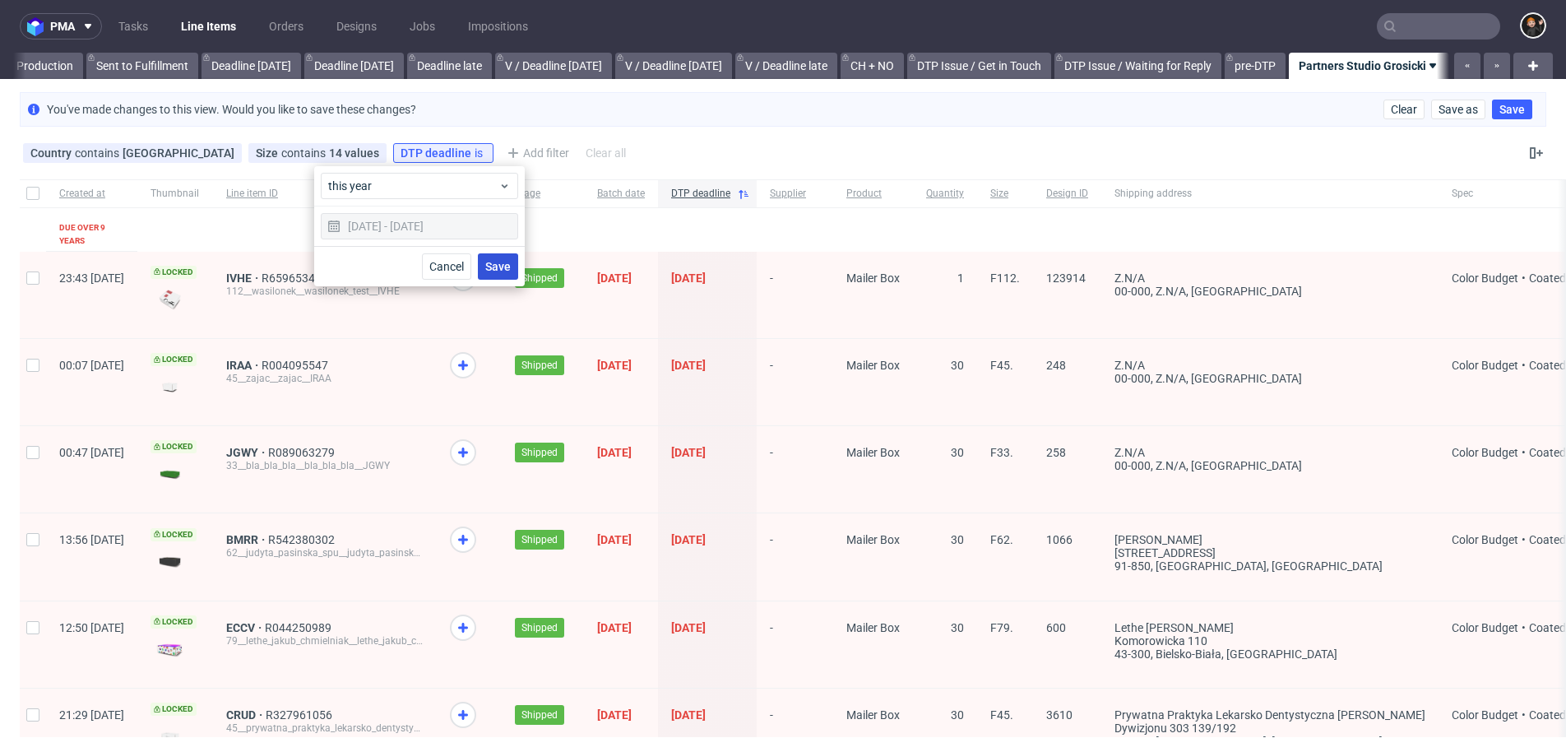
click at [504, 265] on span "Save" at bounding box center [498, 267] width 26 height 12
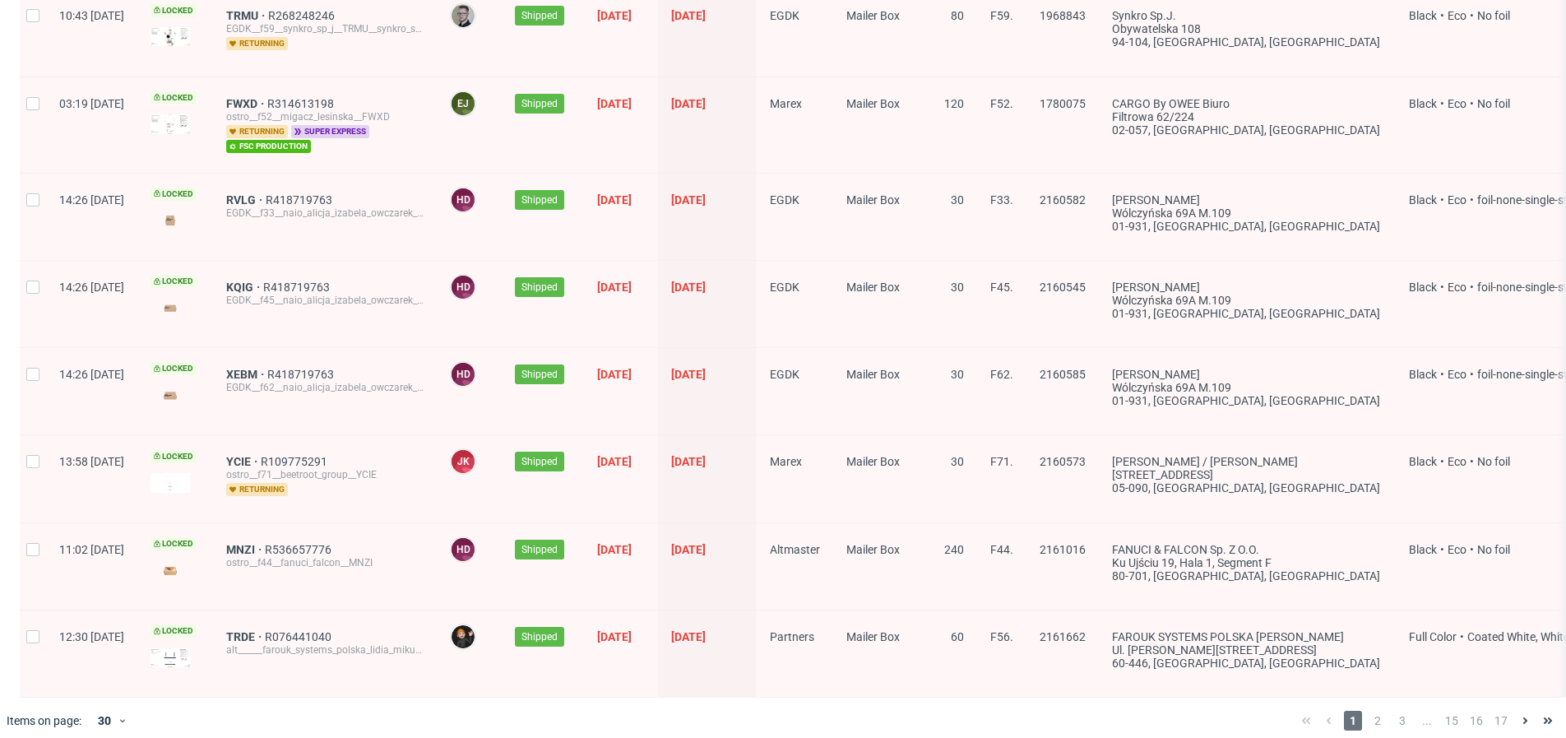
scroll to position [2188, 0]
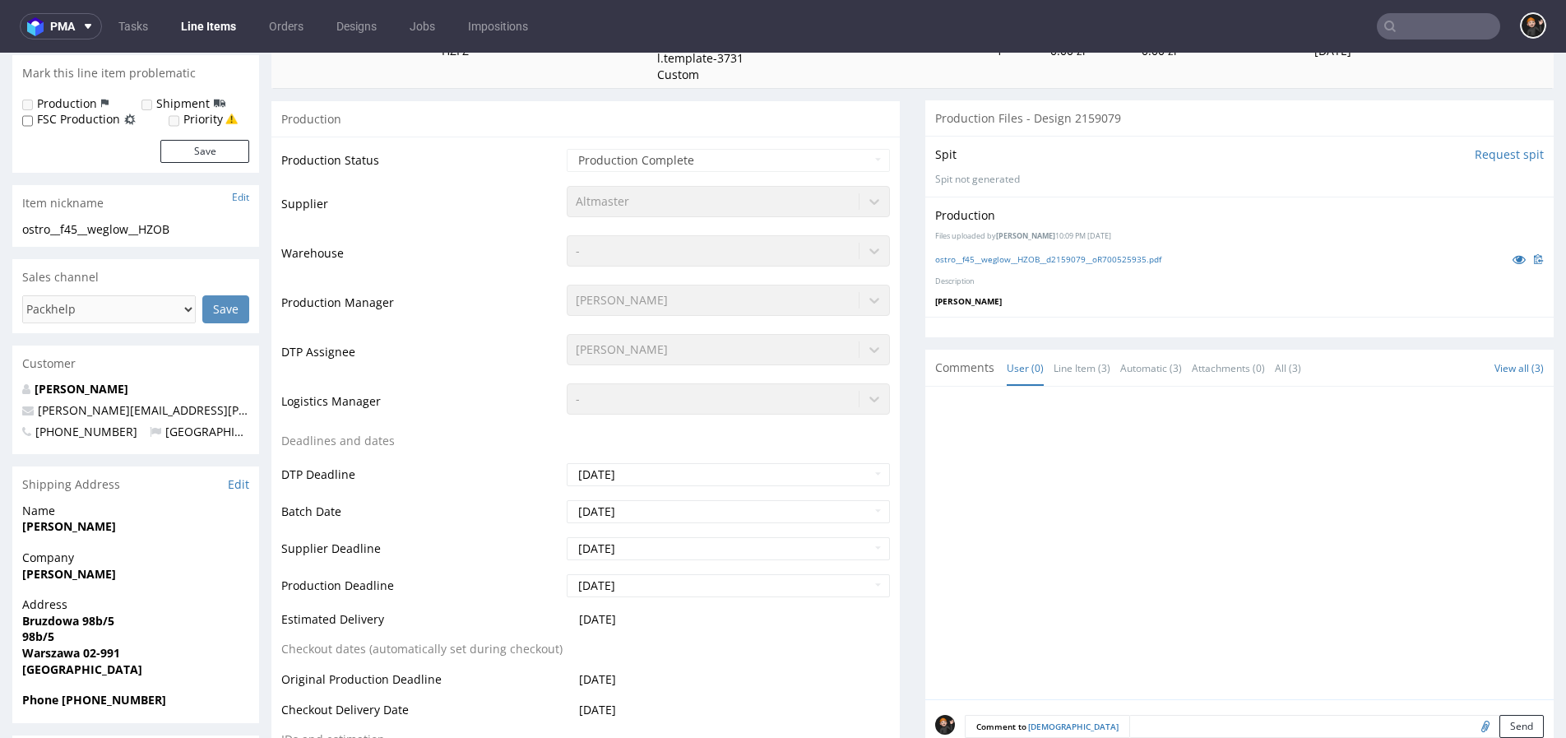
scroll to position [335, 0]
drag, startPoint x: 174, startPoint y: 322, endPoint x: 82, endPoint y: 374, distance: 105.7
click at [56, 400] on p "marek.osada@gmail.com" at bounding box center [135, 408] width 227 height 16
click at [215, 564] on span "Marek Osada" at bounding box center [135, 572] width 227 height 16
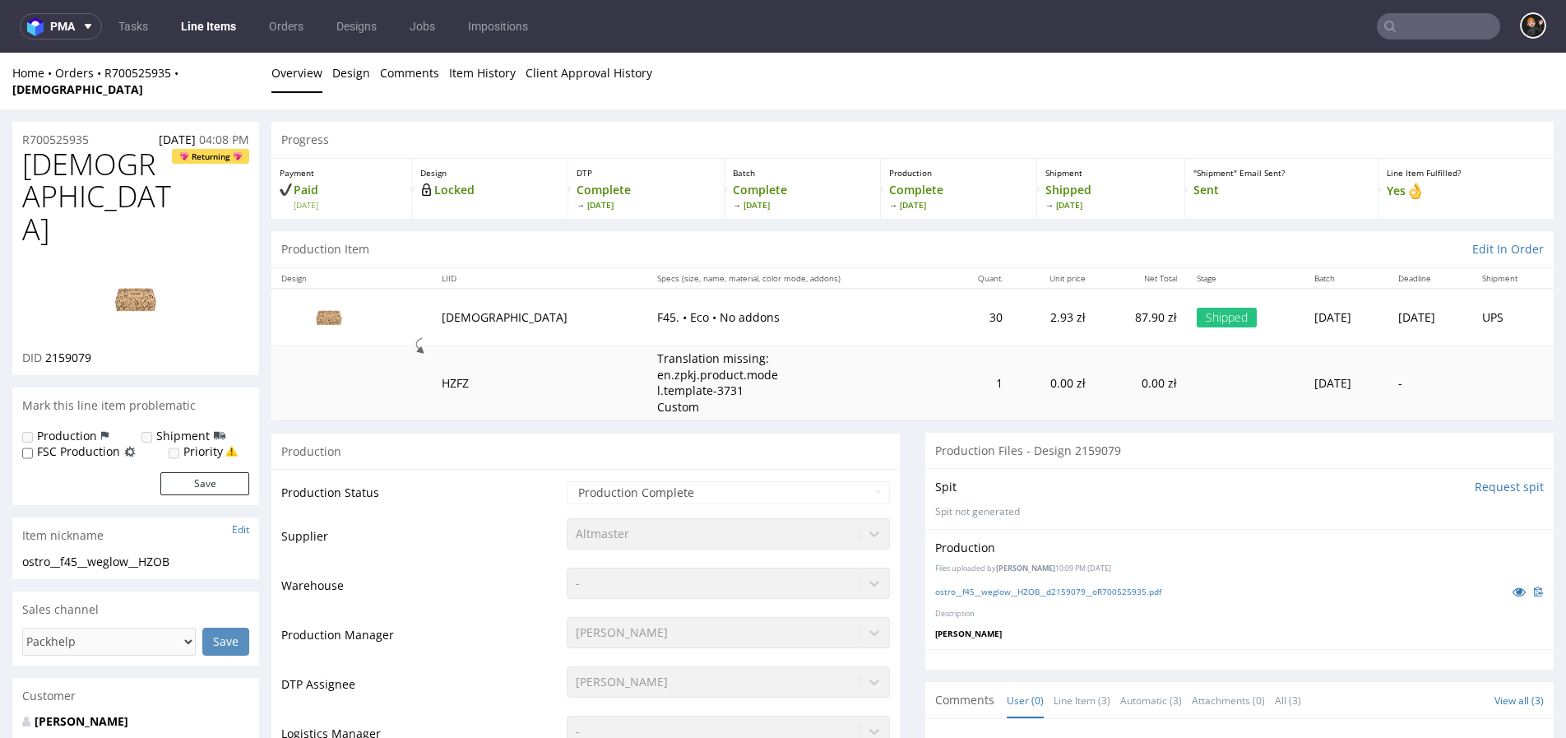
scroll to position [0, 0]
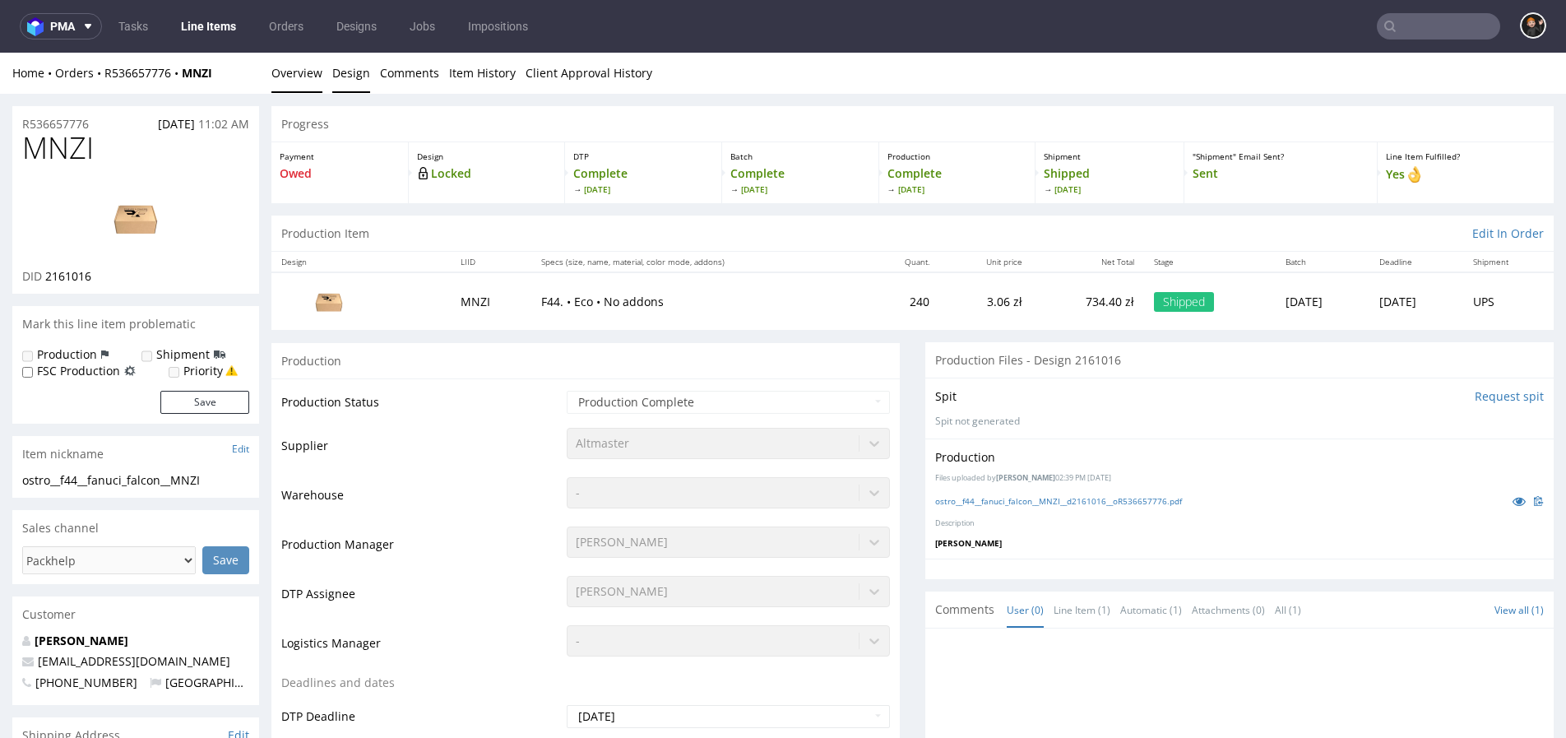
click at [353, 85] on link "Design" at bounding box center [351, 73] width 38 height 40
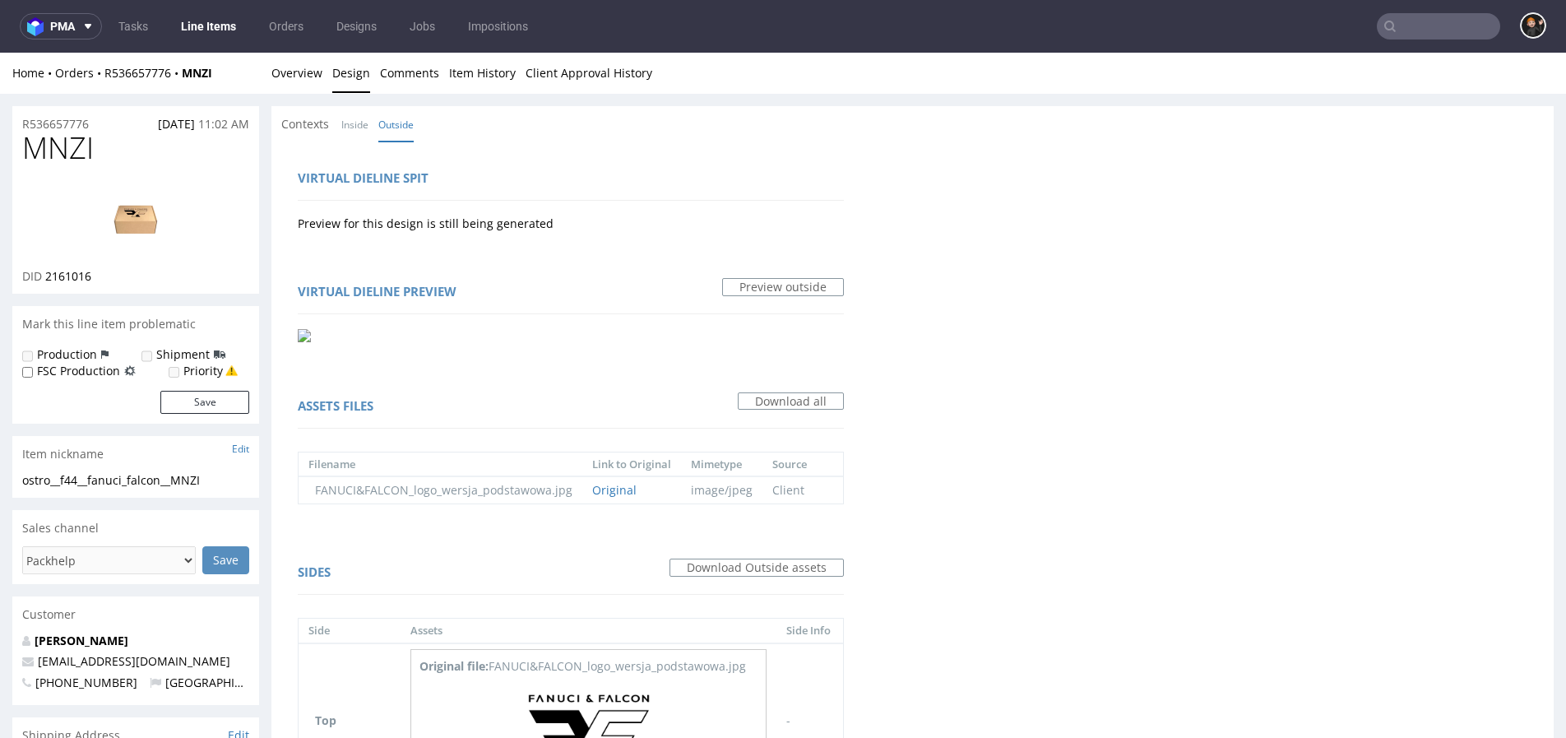
click at [118, 219] on img at bounding box center [136, 218] width 132 height 74
click at [312, 60] on link "Overview" at bounding box center [296, 73] width 51 height 40
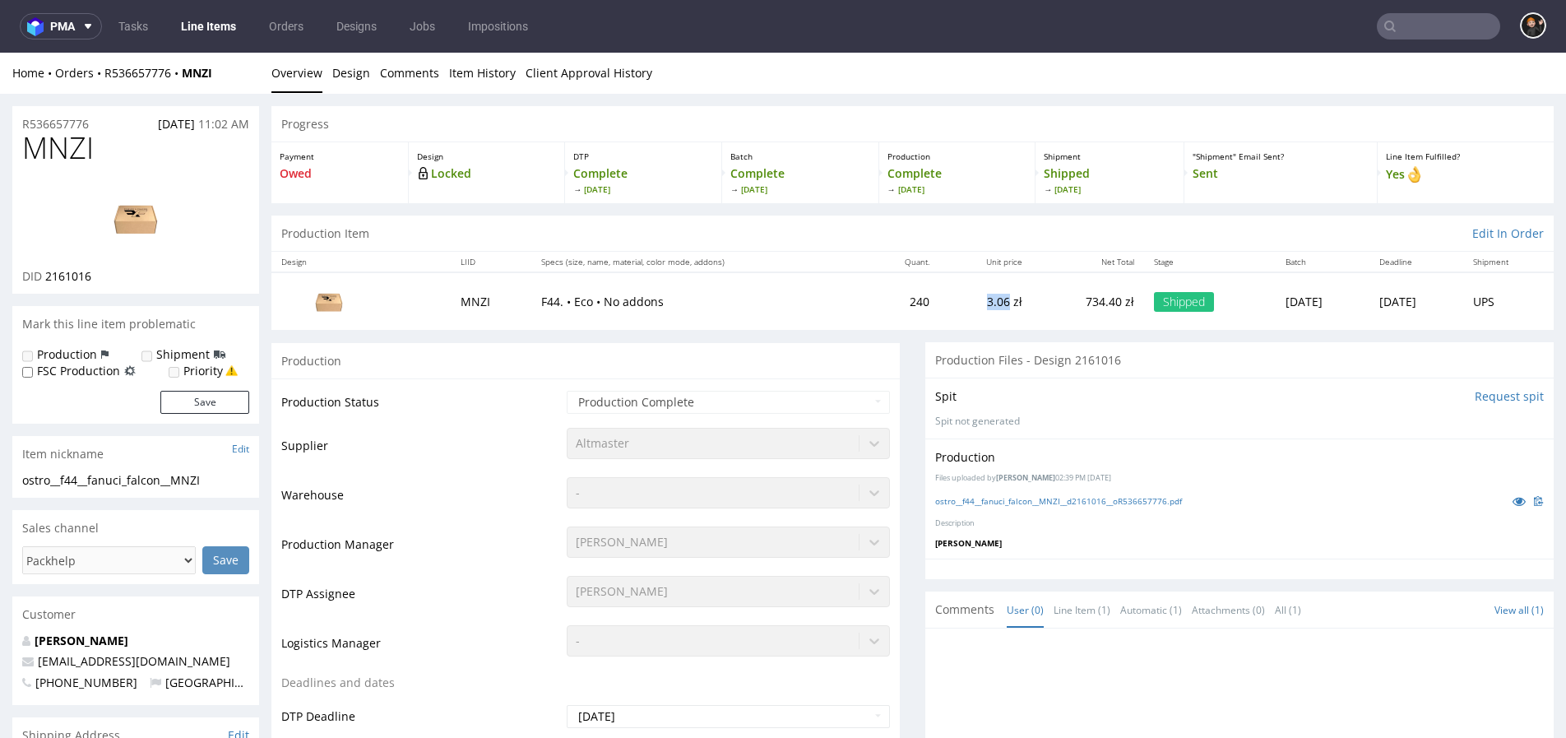
drag, startPoint x: 955, startPoint y: 304, endPoint x: 979, endPoint y: 308, distance: 24.2
click at [970, 305] on td "3.06 zł" at bounding box center [985, 300] width 92 height 57
click at [977, 287] on td "3.06 zł" at bounding box center [985, 300] width 92 height 57
click at [199, 26] on link "Line Items" at bounding box center [208, 26] width 75 height 26
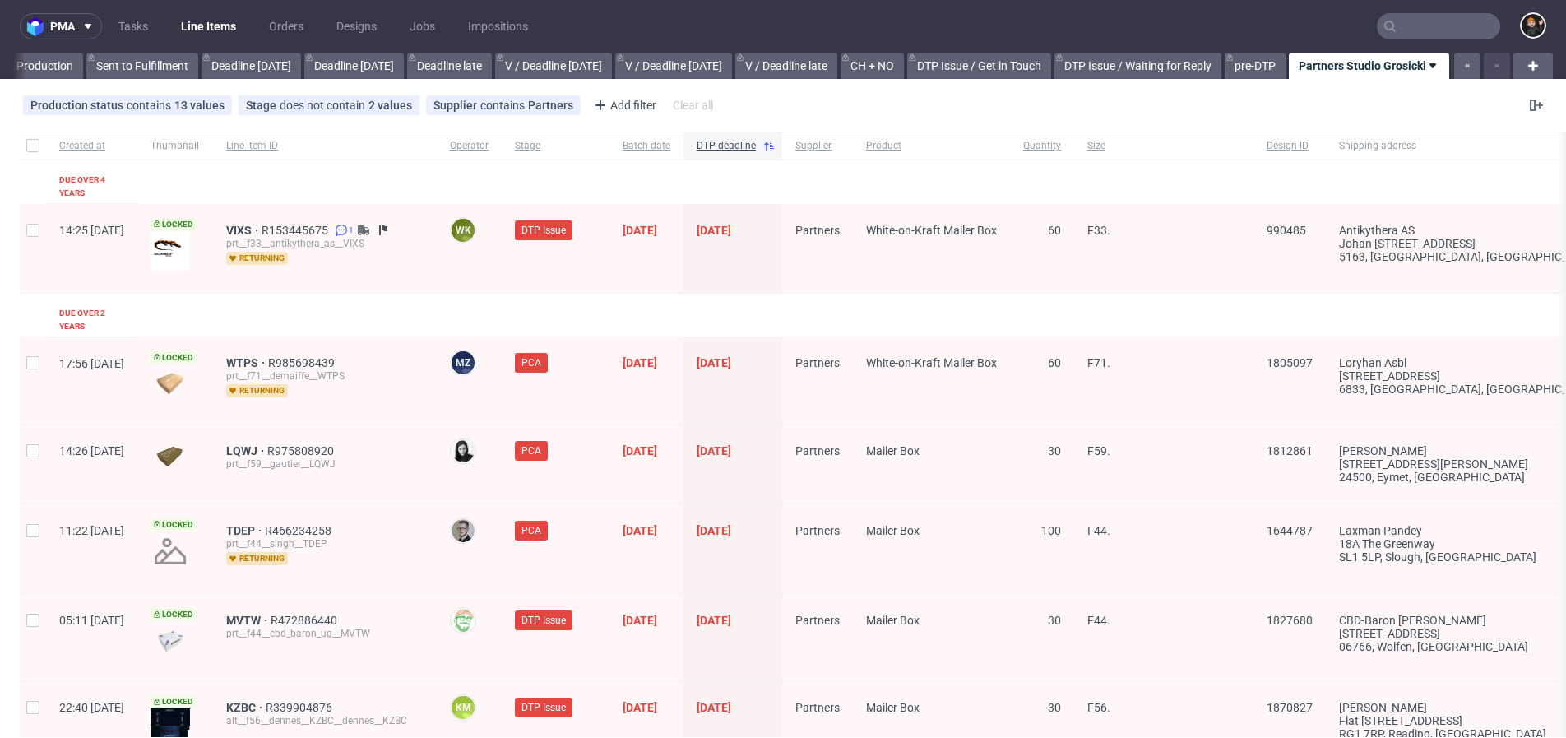
click at [214, 27] on link "Line Items" at bounding box center [208, 26] width 75 height 26
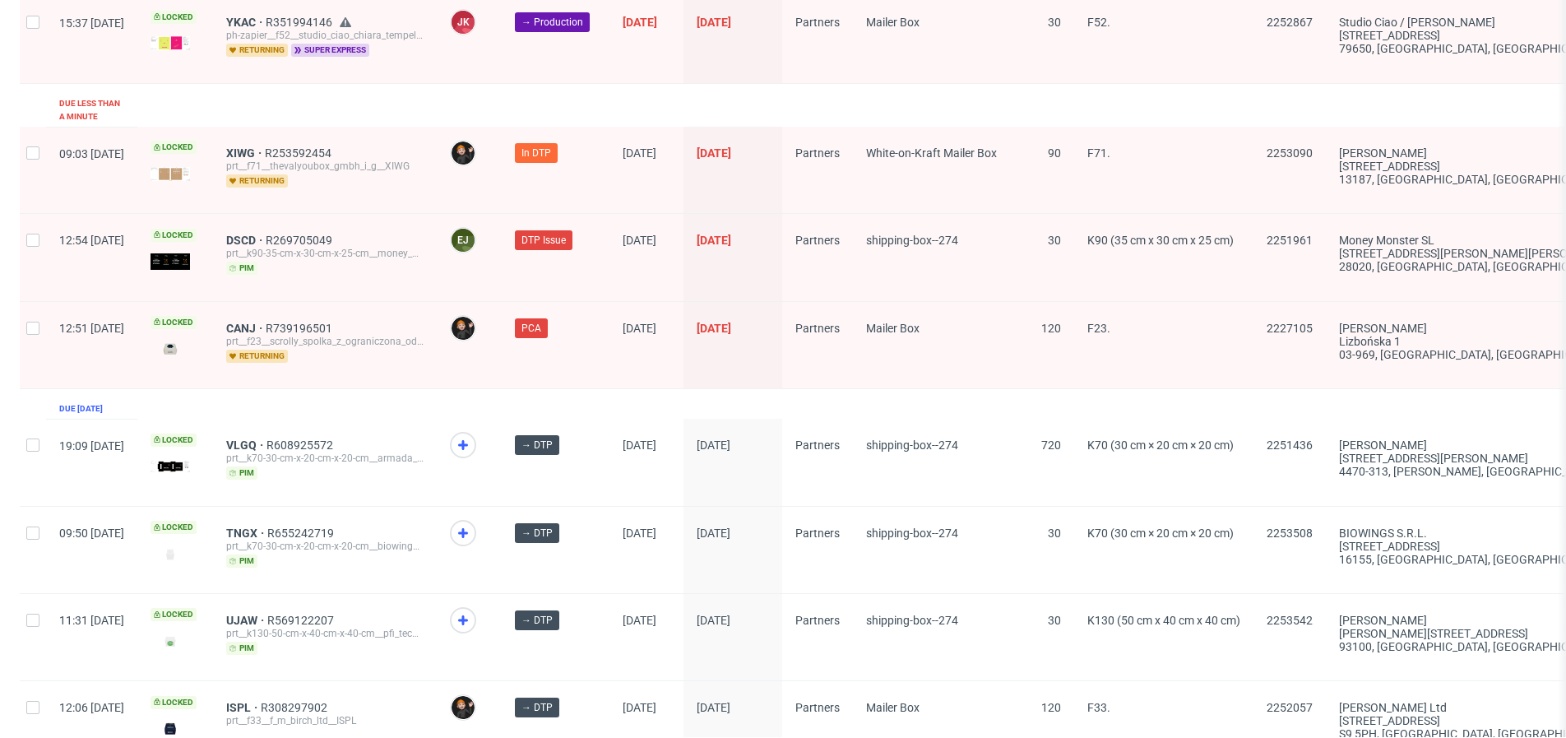
scroll to position [2583, 0]
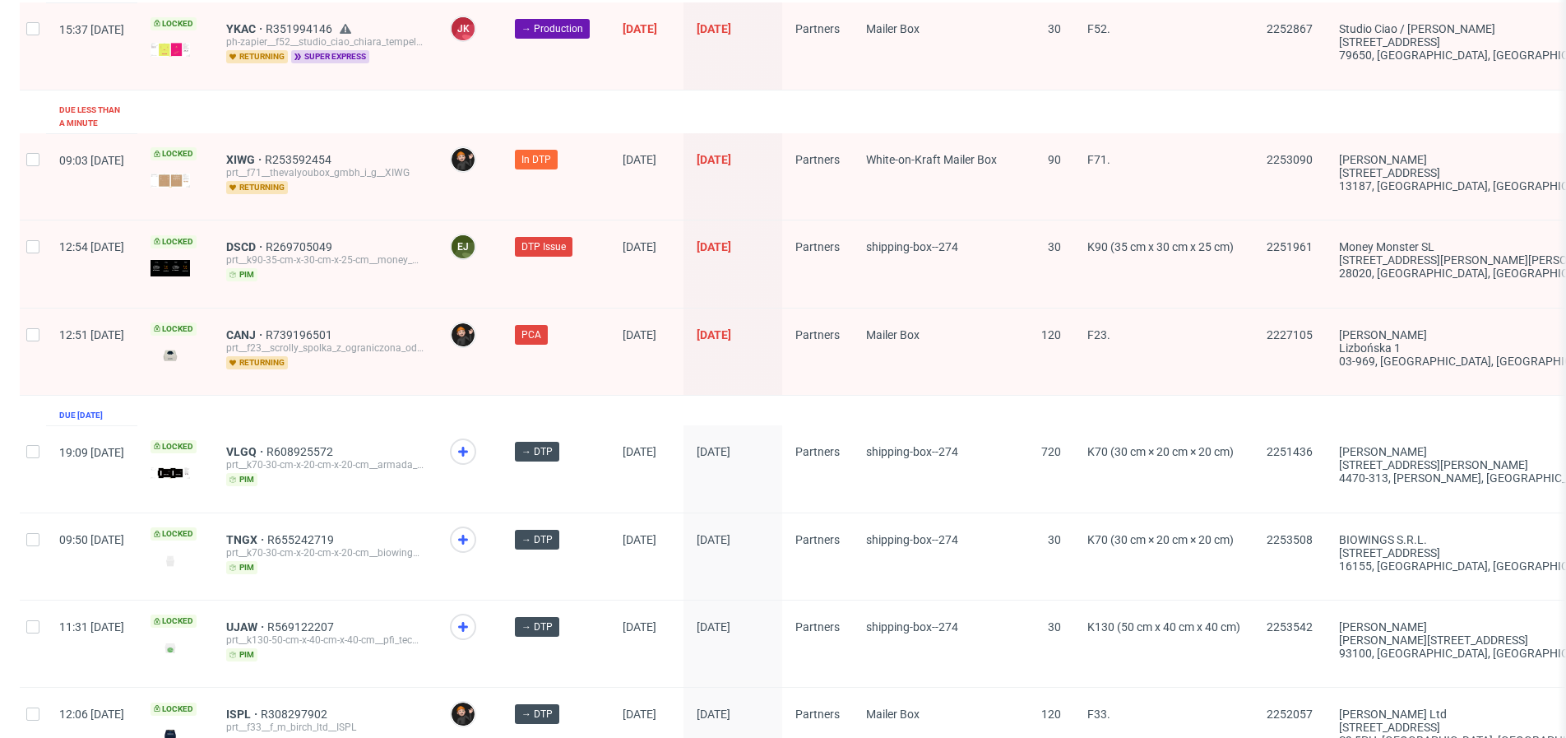
scroll to position [15, 0]
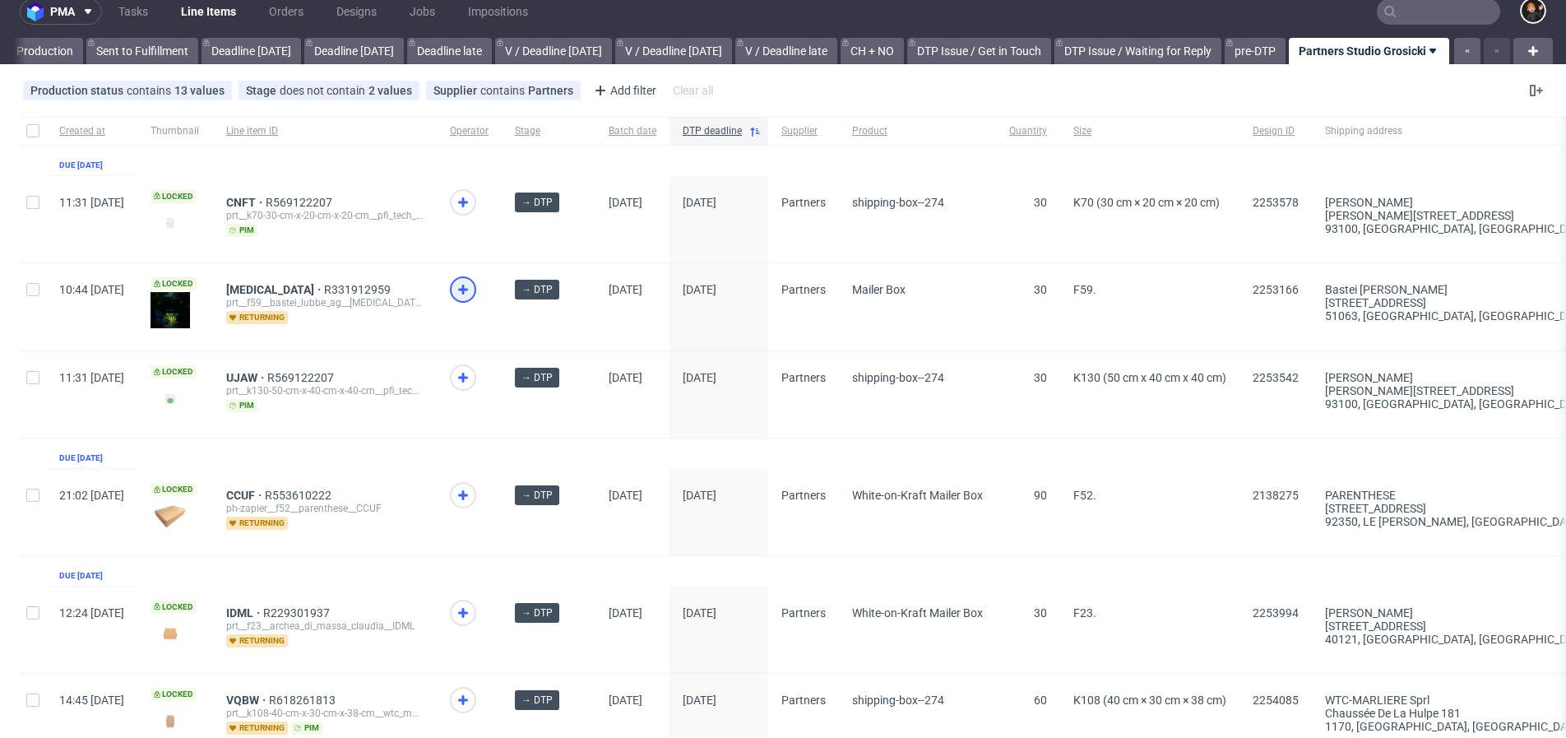
click at [473, 281] on icon at bounding box center [463, 290] width 20 height 20
click at [468, 494] on use at bounding box center [463, 495] width 10 height 10
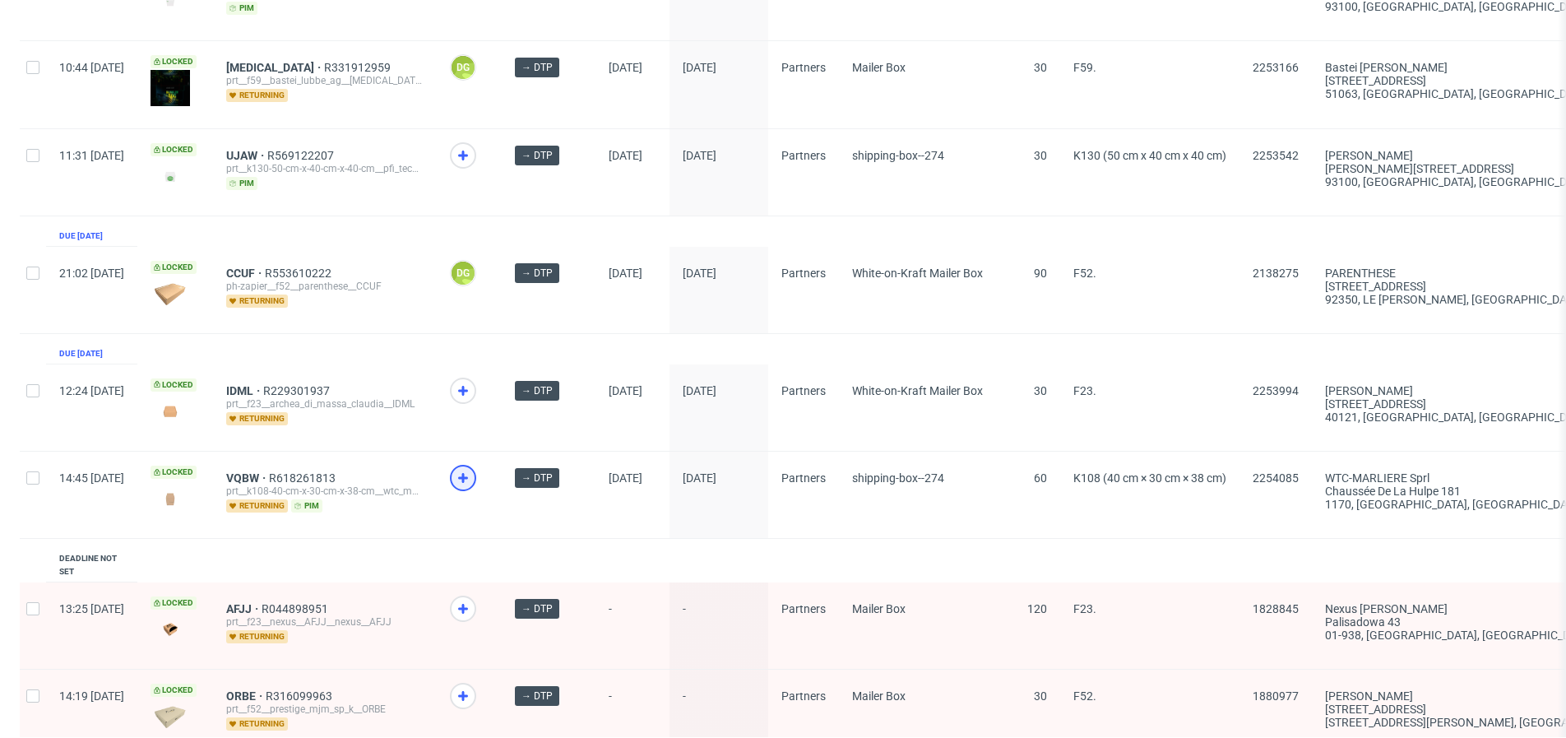
scroll to position [239, 0]
click at [476, 376] on div at bounding box center [463, 389] width 26 height 26
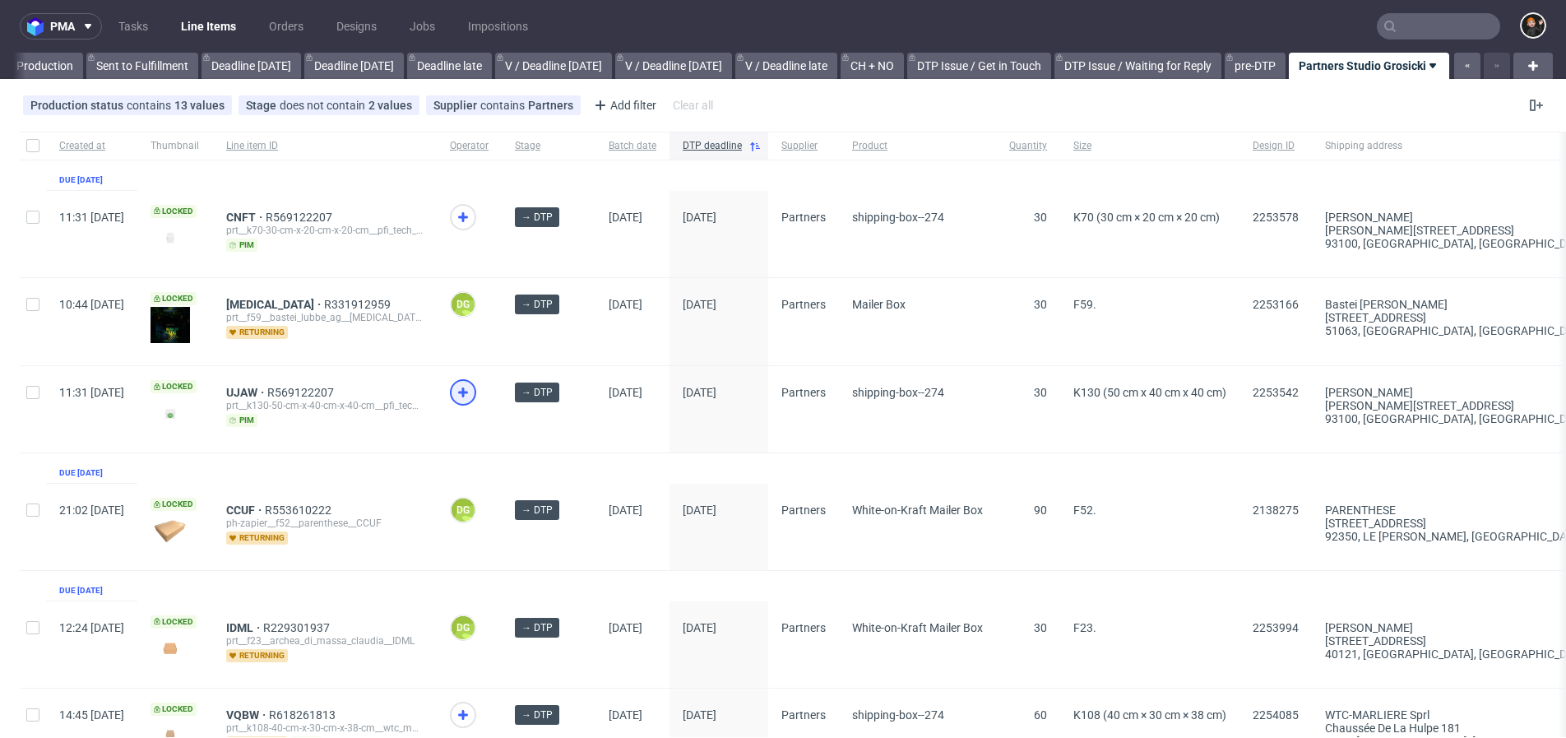
scroll to position [0, 0]
